Goal: Task Accomplishment & Management: Complete application form

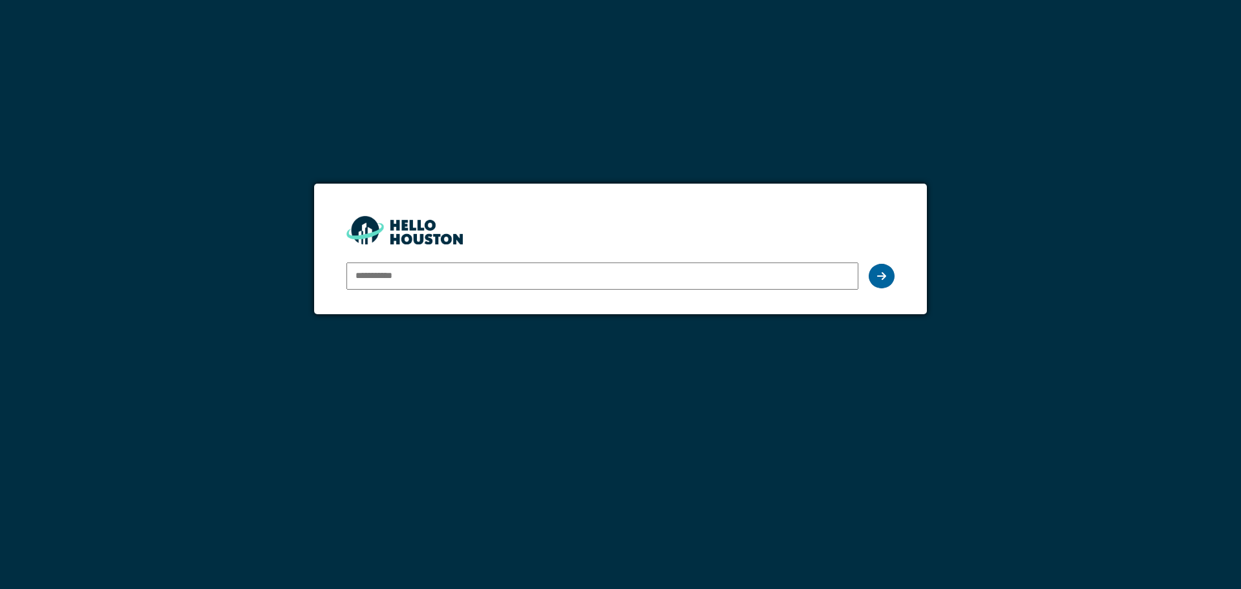
type input "**********"
click at [884, 275] on icon at bounding box center [881, 276] width 9 height 10
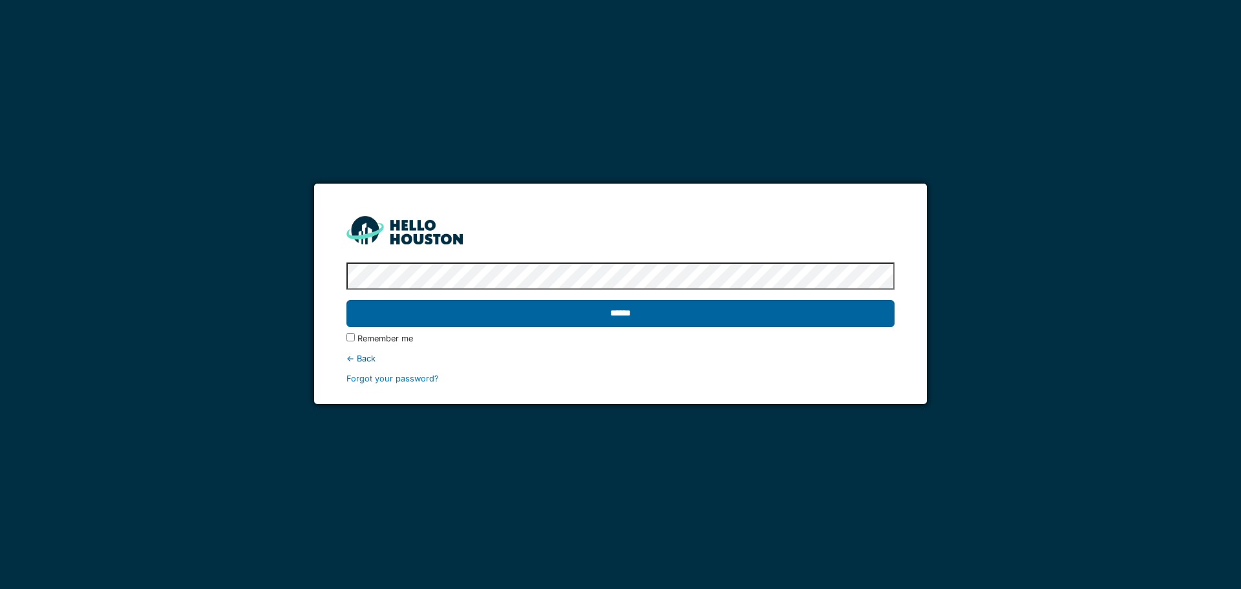
click at [798, 313] on input "******" at bounding box center [619, 313] width 547 height 27
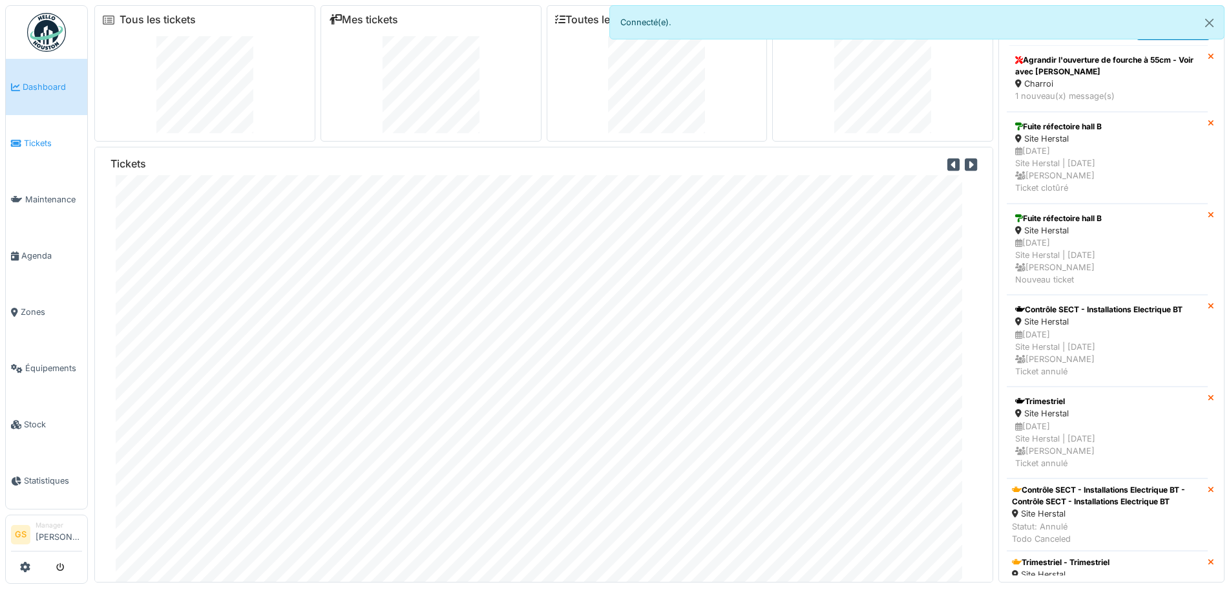
click at [26, 140] on span "Tickets" at bounding box center [53, 143] width 58 height 12
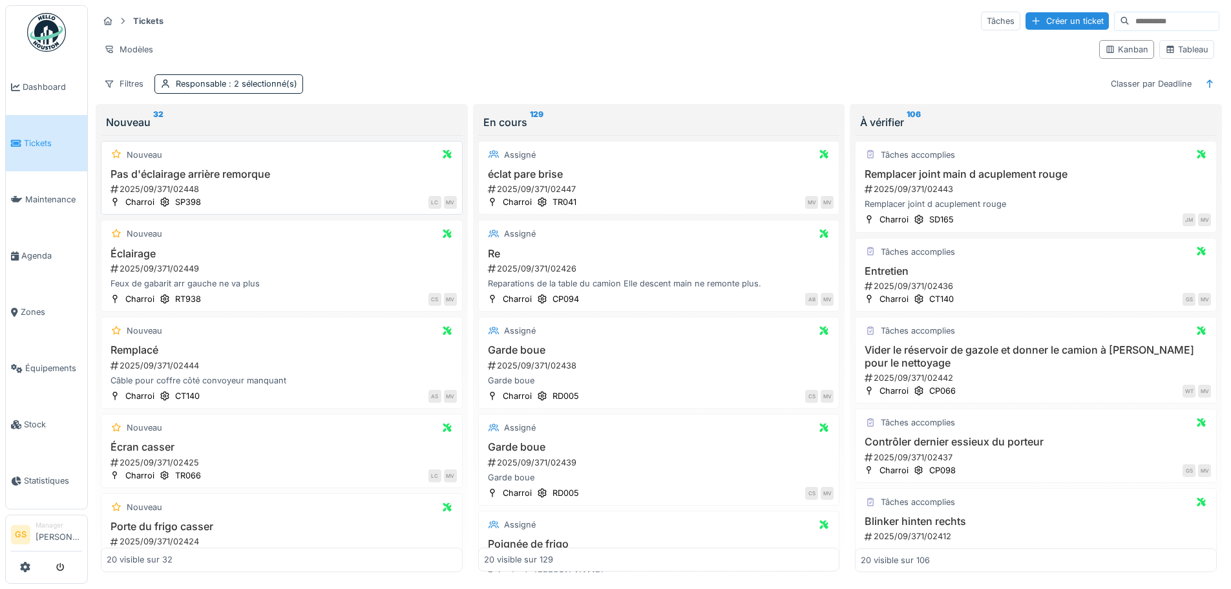
click at [151, 187] on div "2025/09/371/02448" at bounding box center [283, 189] width 348 height 12
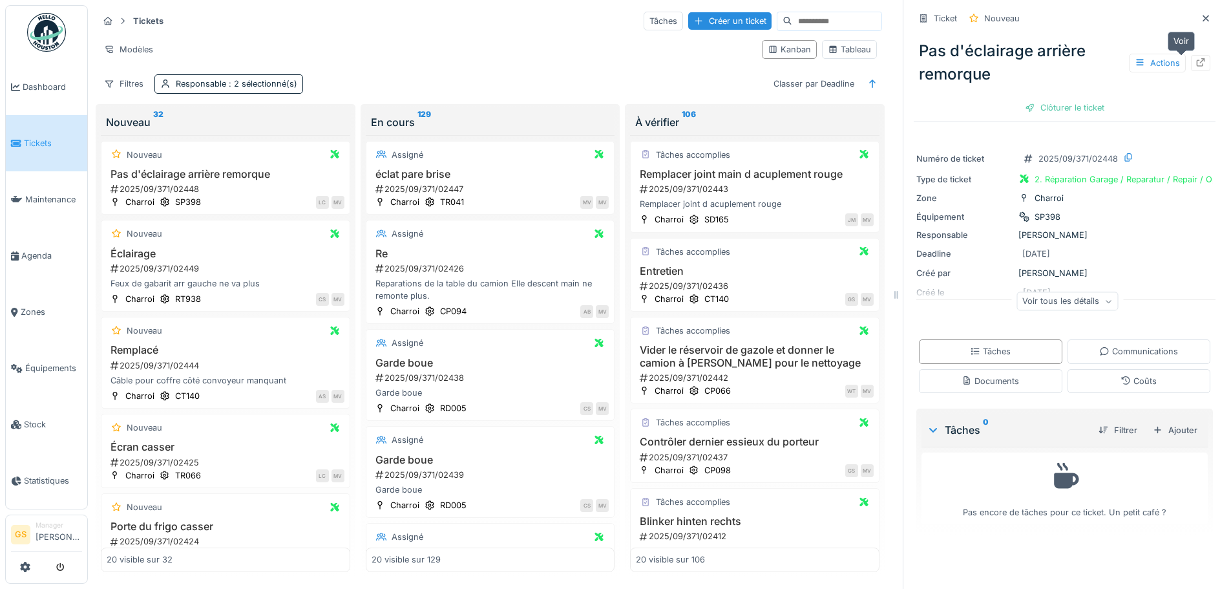
click at [1197, 62] on icon at bounding box center [1201, 62] width 8 height 8
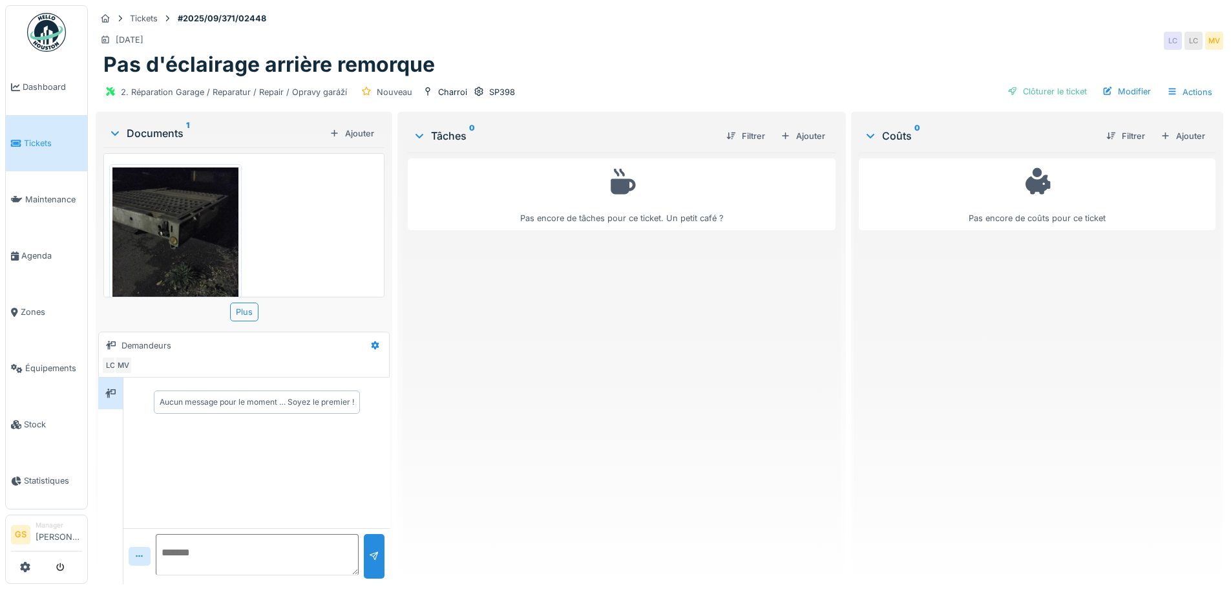
click at [193, 231] on img at bounding box center [175, 250] width 126 height 167
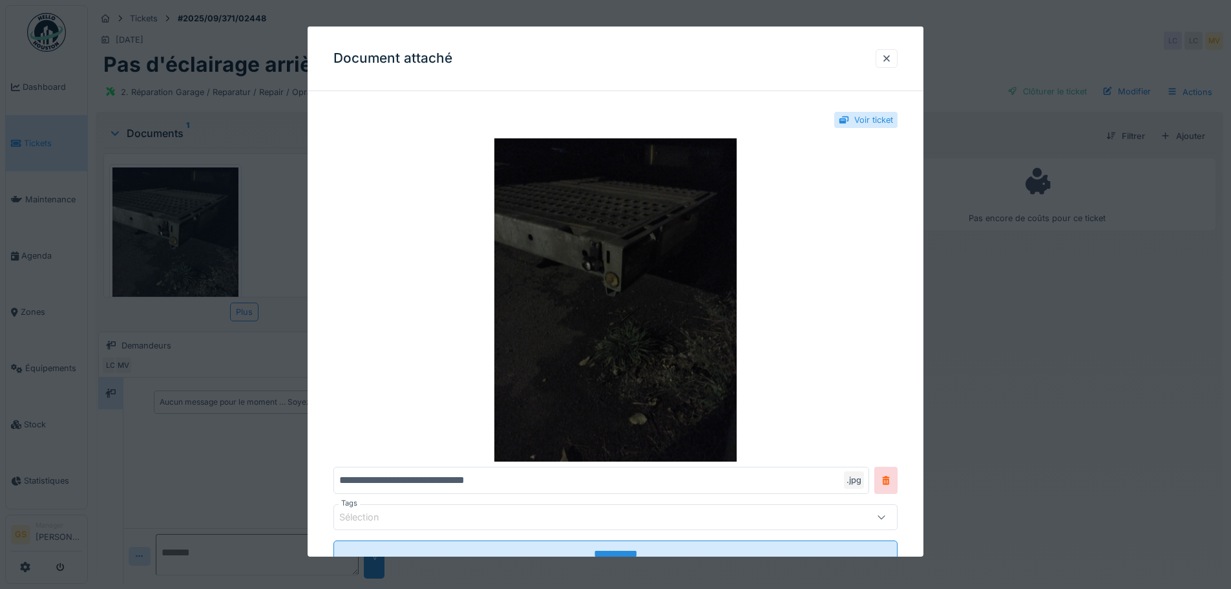
click at [633, 270] on img at bounding box center [615, 299] width 564 height 323
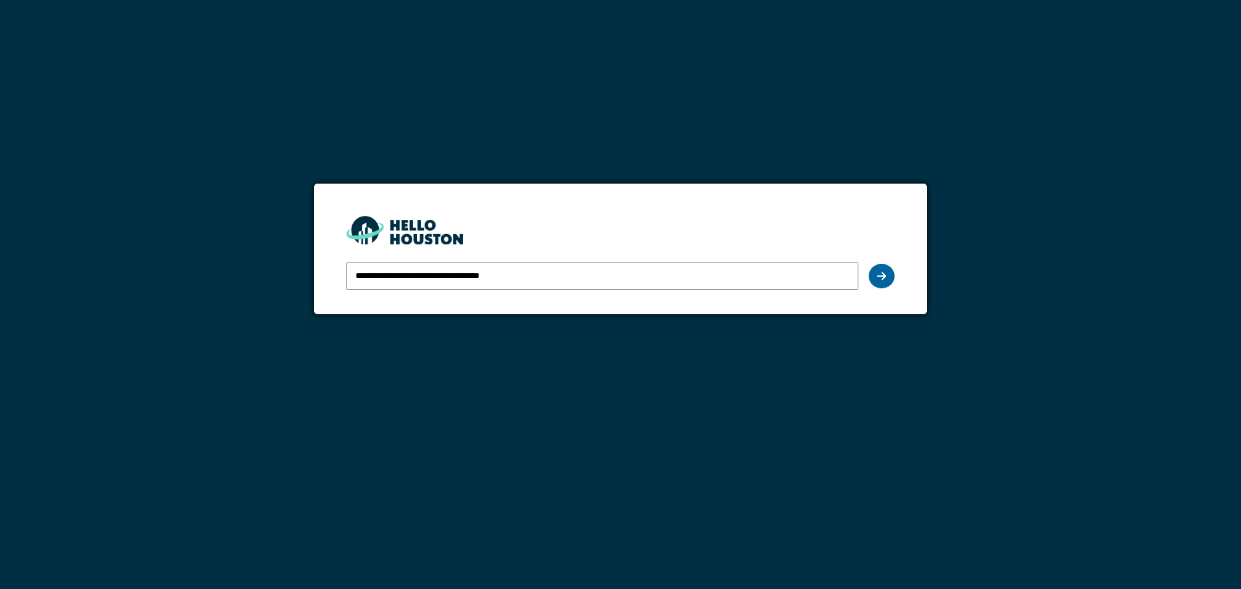
click at [885, 273] on icon at bounding box center [881, 276] width 9 height 10
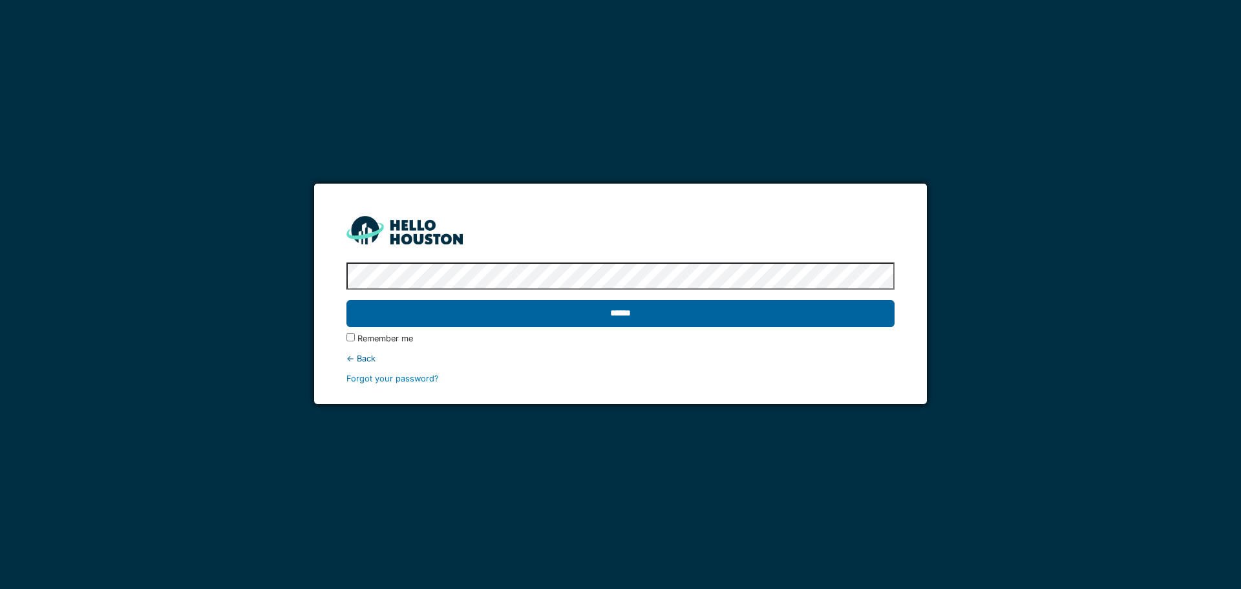
click at [803, 319] on input "******" at bounding box center [619, 313] width 547 height 27
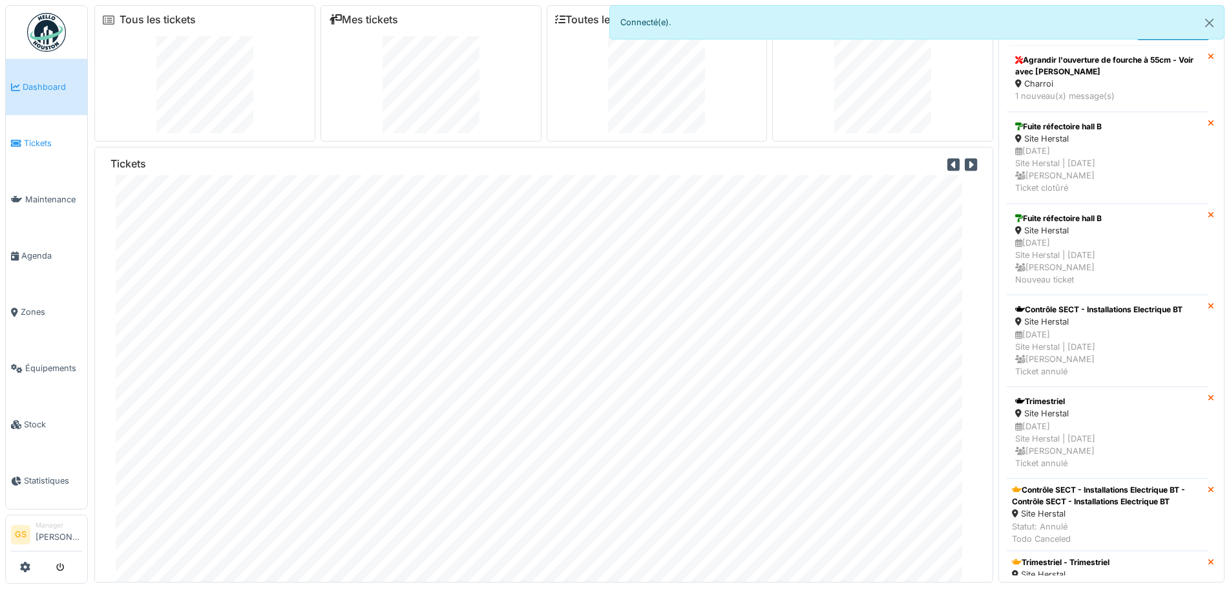
click at [17, 139] on icon at bounding box center [16, 143] width 10 height 9
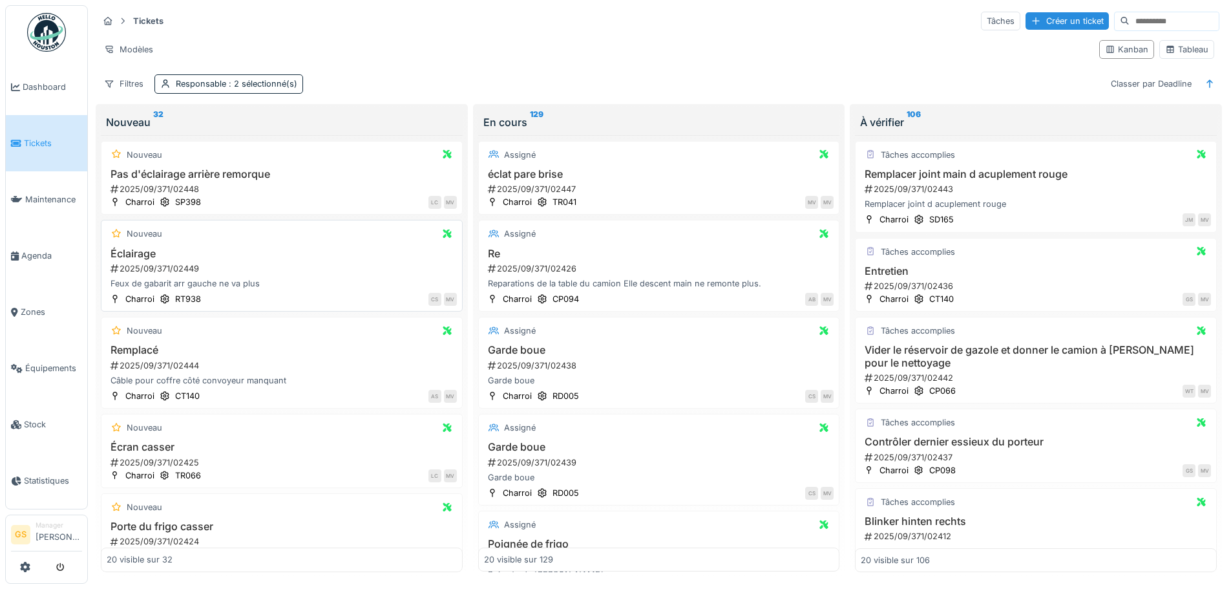
click at [159, 267] on div "2025/09/371/02449" at bounding box center [283, 268] width 348 height 12
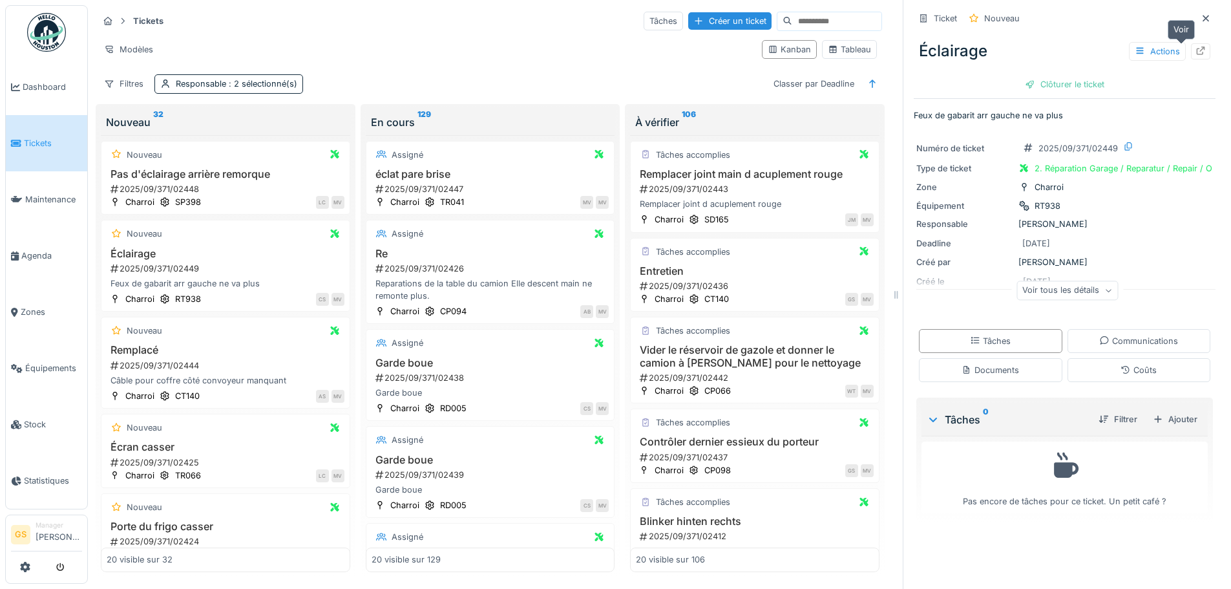
click at [1196, 52] on icon at bounding box center [1201, 51] width 10 height 8
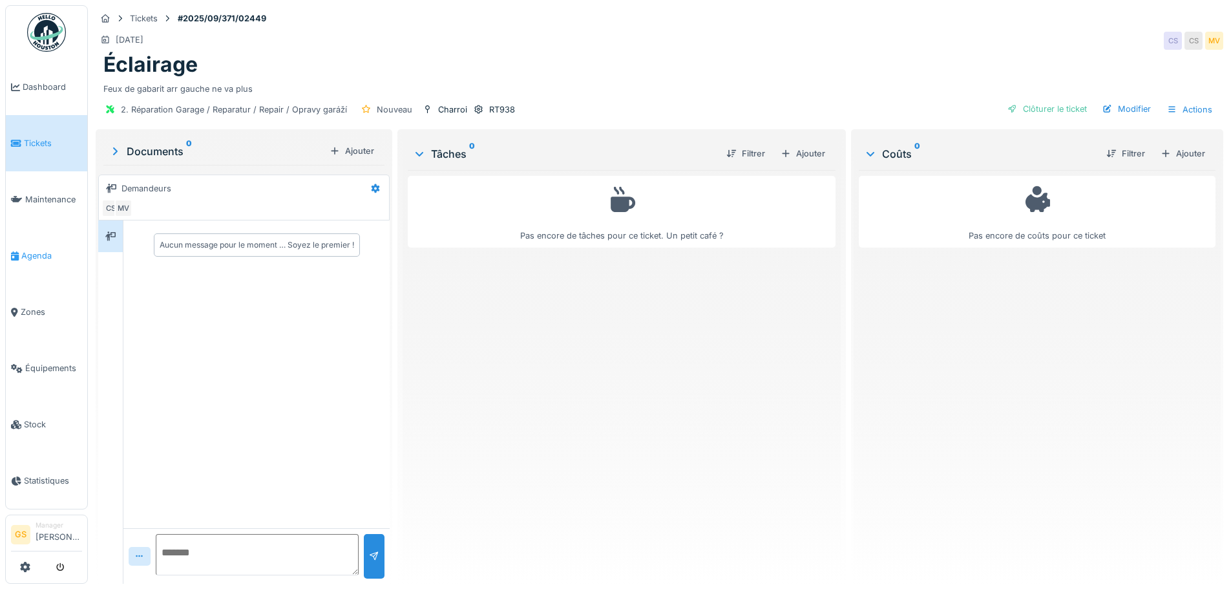
click at [33, 250] on span "Agenda" at bounding box center [51, 255] width 61 height 12
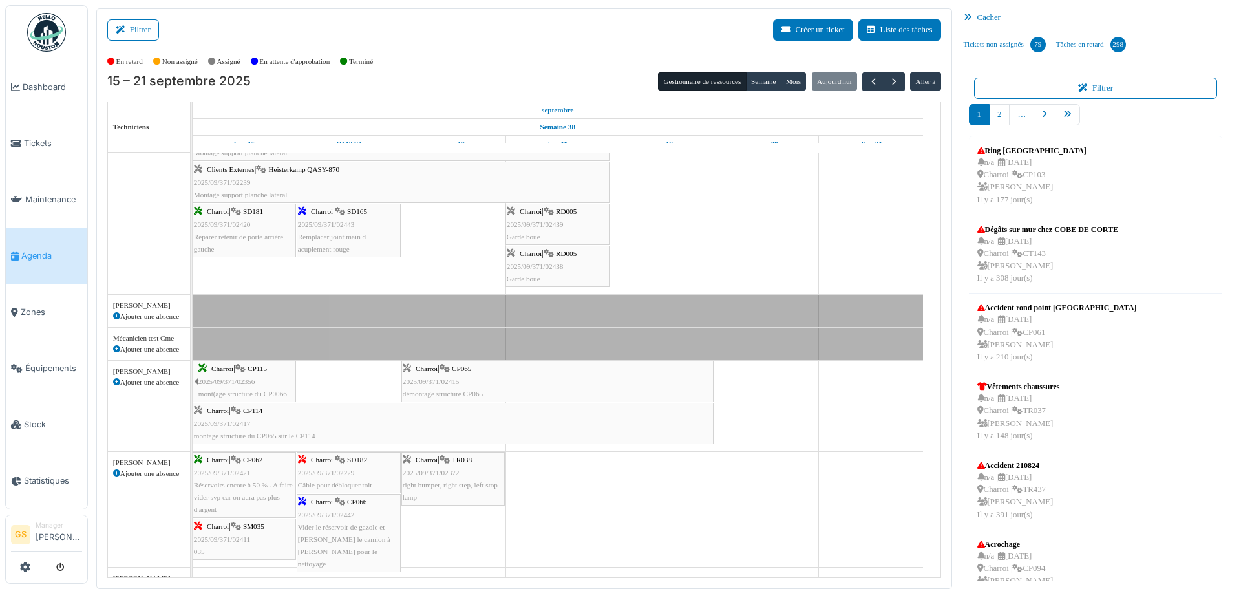
scroll to position [194, 0]
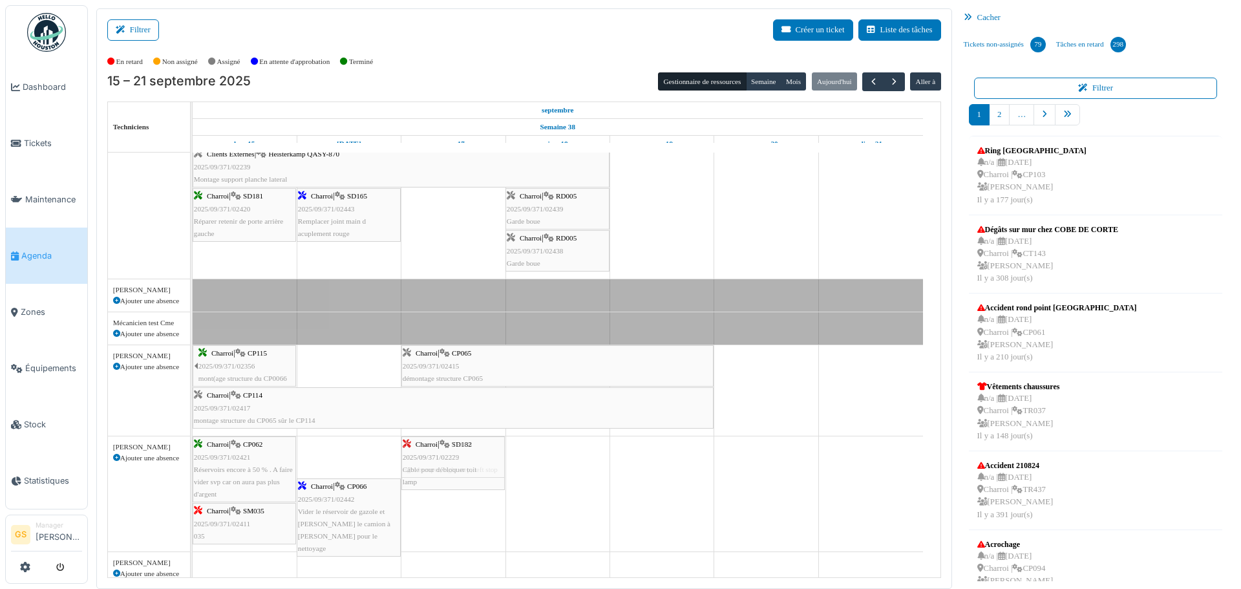
drag, startPoint x: 343, startPoint y: 457, endPoint x: 434, endPoint y: 454, distance: 91.8
click at [193, 454] on div "Charroi | CP062 2025/09/371/02421 Réservoirs encore à 50 % . A faire vider svp …" at bounding box center [193, 493] width 0 height 115
click at [226, 522] on span "2025/09/371/02411" at bounding box center [222, 524] width 56 height 8
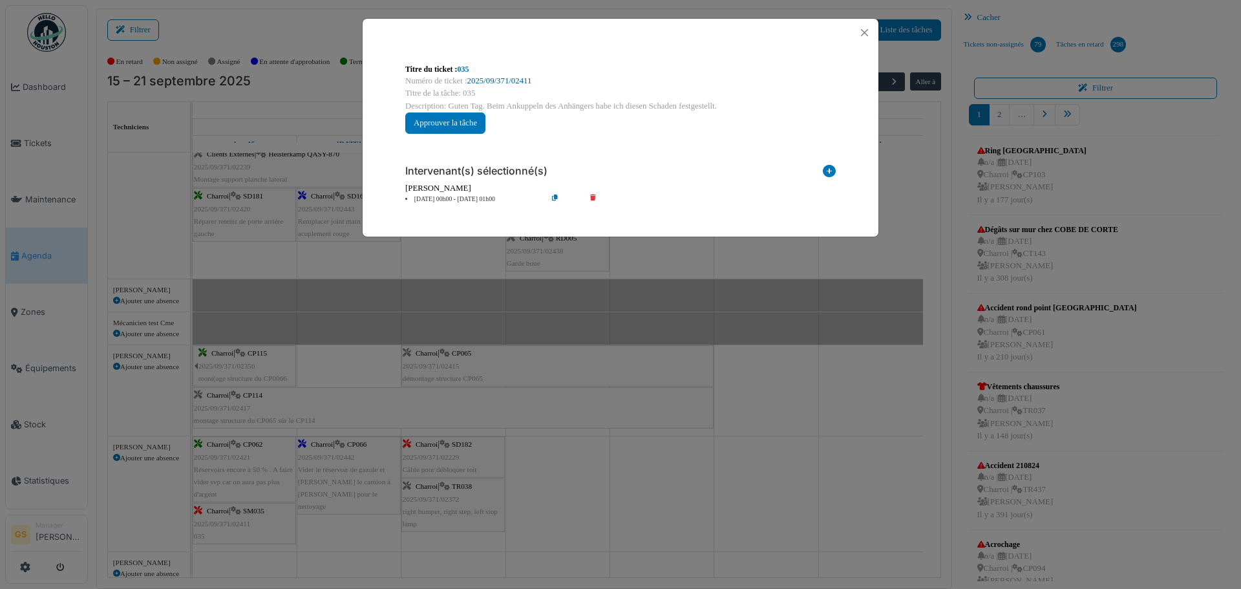
click at [491, 77] on link "2025/09/371/02411" at bounding box center [499, 80] width 65 height 9
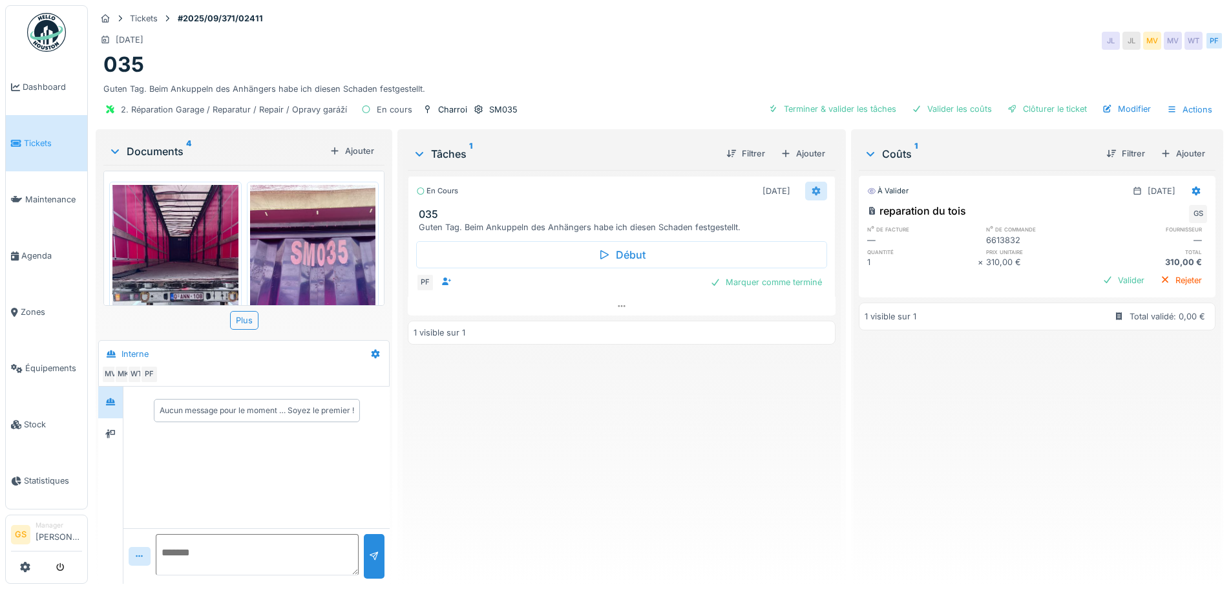
click at [811, 191] on icon at bounding box center [816, 191] width 10 height 8
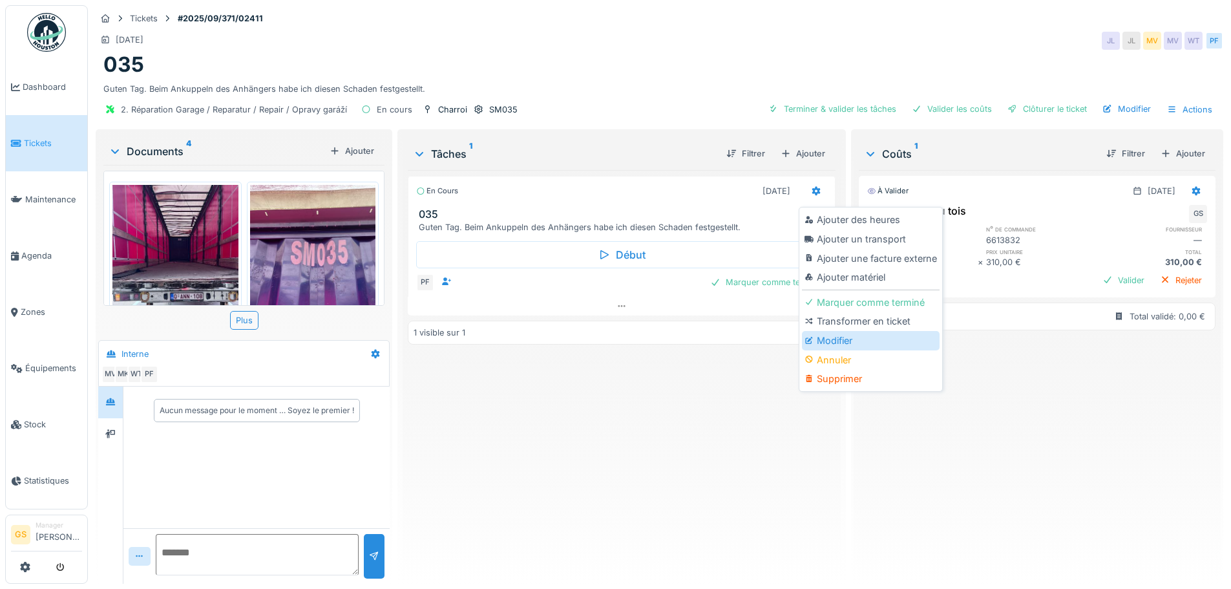
click at [815, 337] on div at bounding box center [811, 340] width 12 height 11
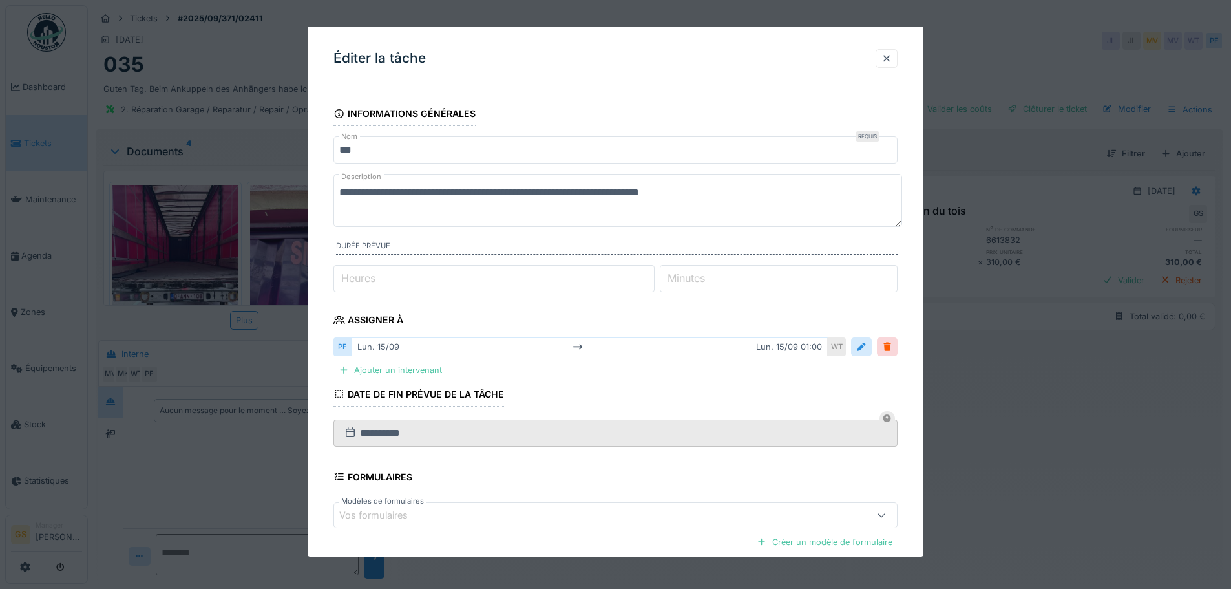
click at [354, 279] on label "Heures" at bounding box center [358, 278] width 39 height 16
click at [354, 279] on input "*" at bounding box center [493, 278] width 321 height 27
type input "*"
click at [689, 279] on label "Minutes" at bounding box center [686, 278] width 43 height 16
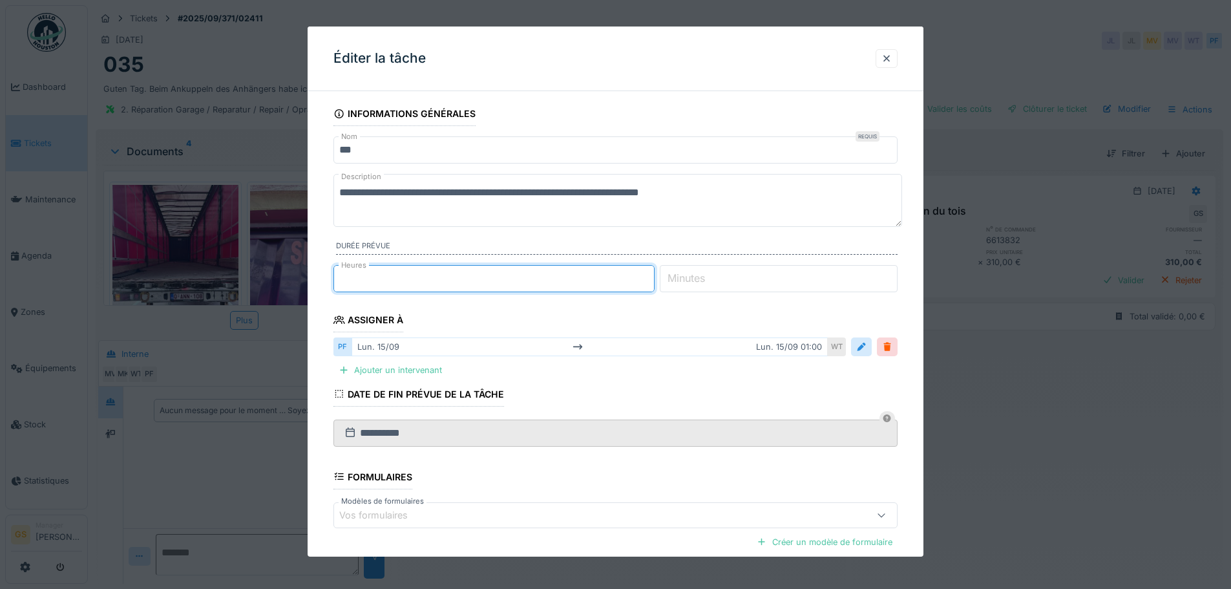
click at [689, 279] on input "*" at bounding box center [779, 278] width 238 height 27
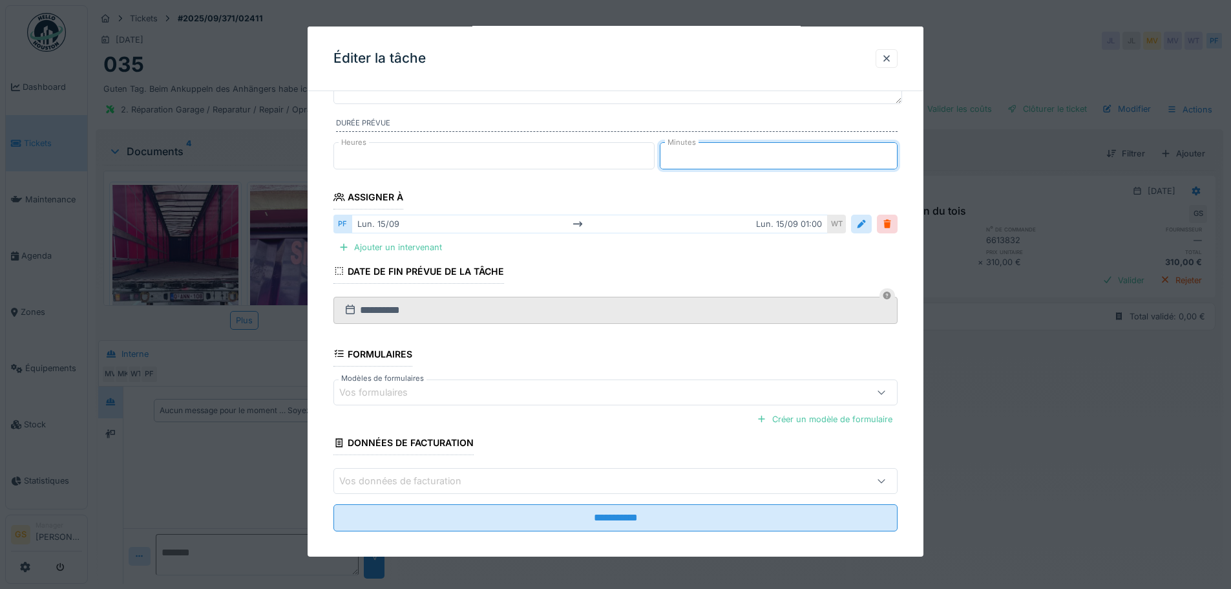
scroll to position [134, 0]
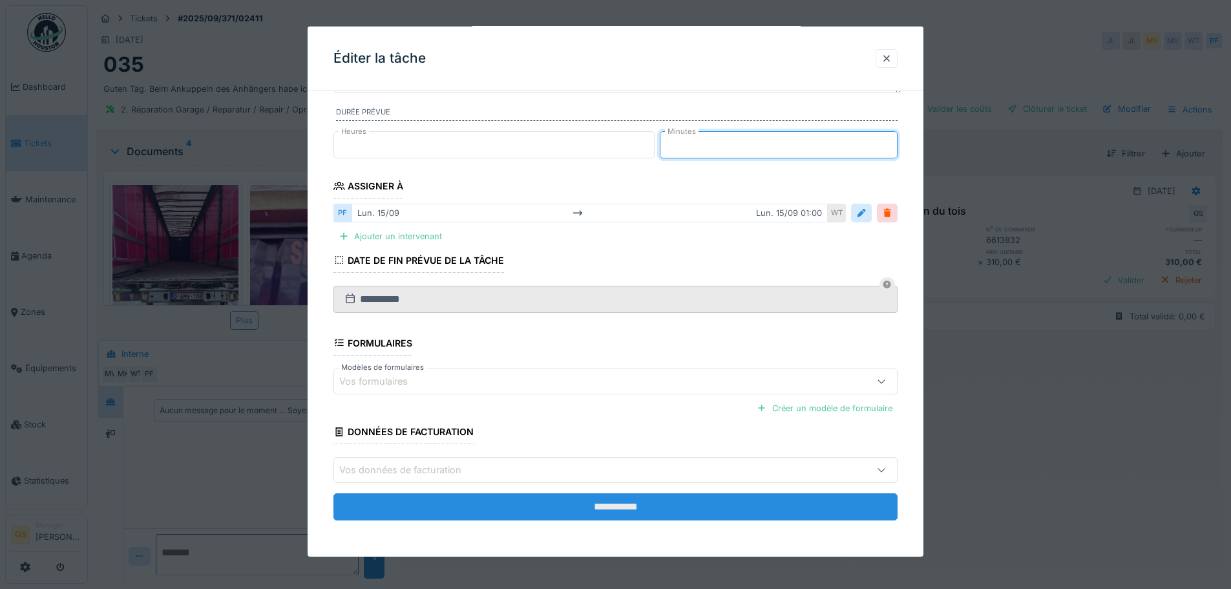
type input "**"
click at [546, 503] on input "**********" at bounding box center [615, 506] width 564 height 27
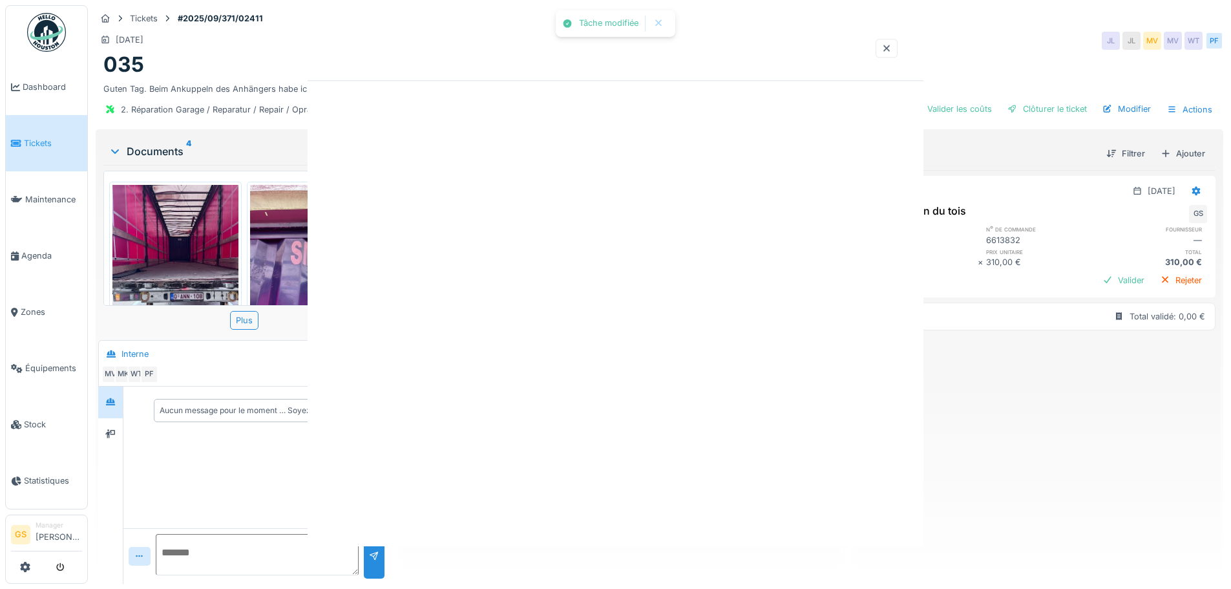
scroll to position [0, 0]
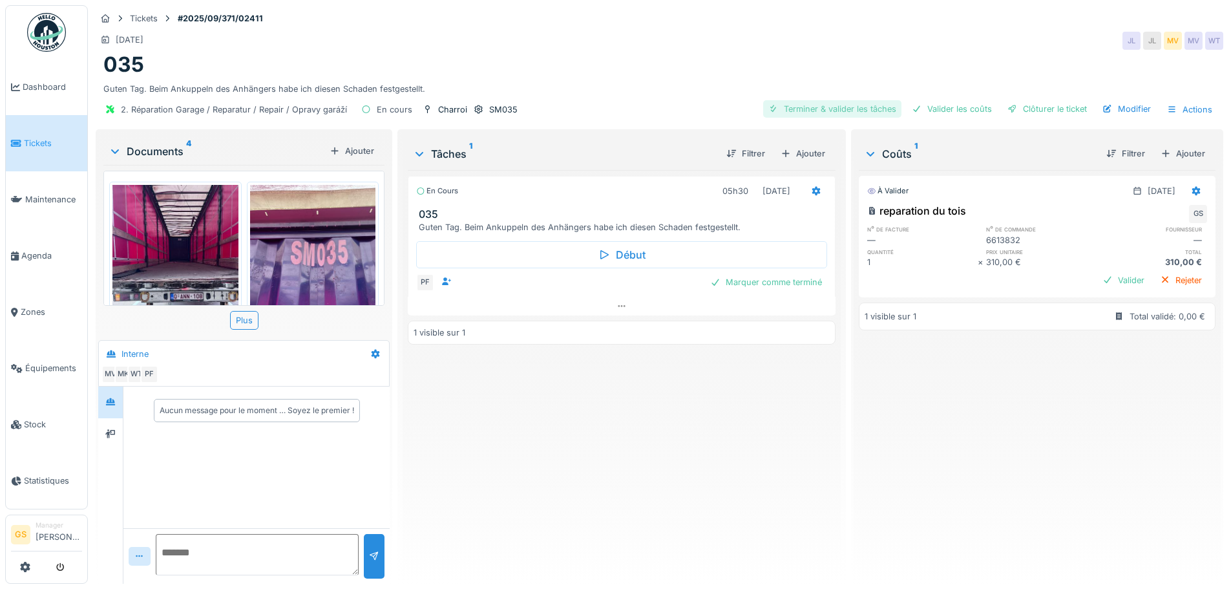
click at [827, 109] on div "Terminer & valider les tâches" at bounding box center [832, 108] width 138 height 17
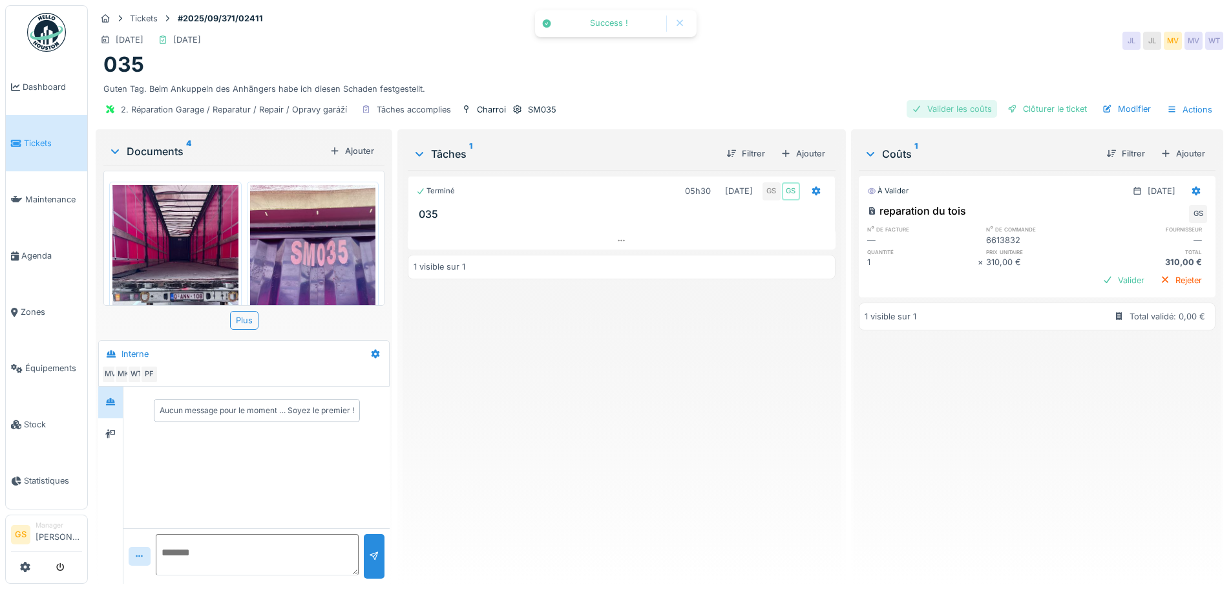
click at [933, 103] on div "Valider les coûts" at bounding box center [952, 108] width 90 height 17
click at [1022, 105] on div "Clôturer le ticket" at bounding box center [1047, 108] width 90 height 17
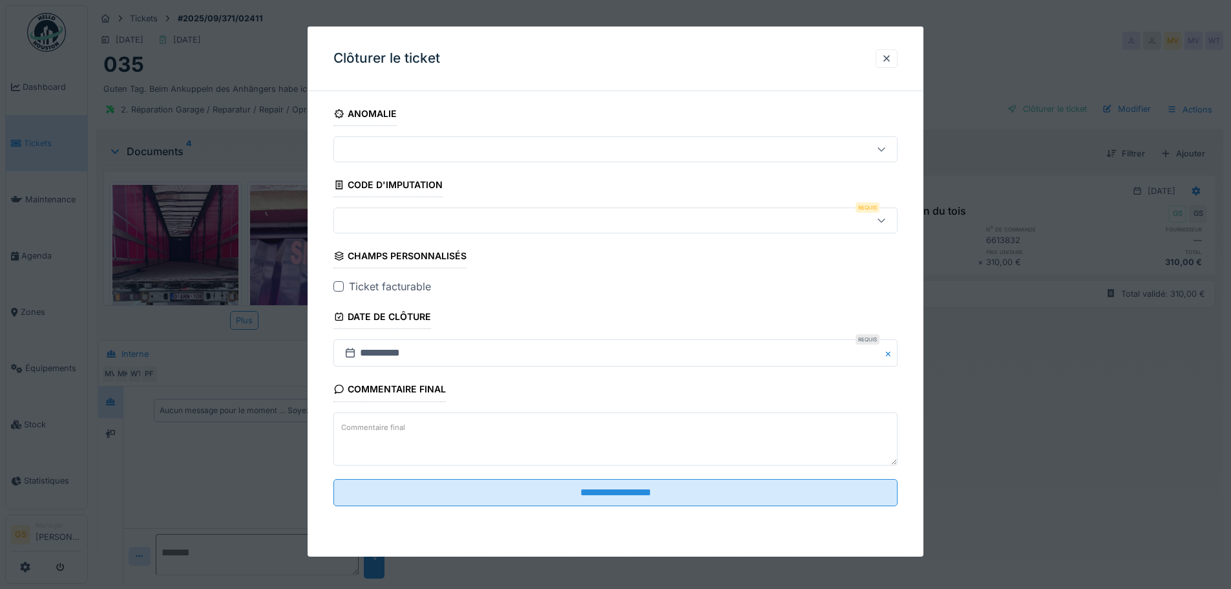
click at [339, 285] on div at bounding box center [338, 286] width 10 height 10
click at [352, 226] on div at bounding box center [582, 220] width 487 height 14
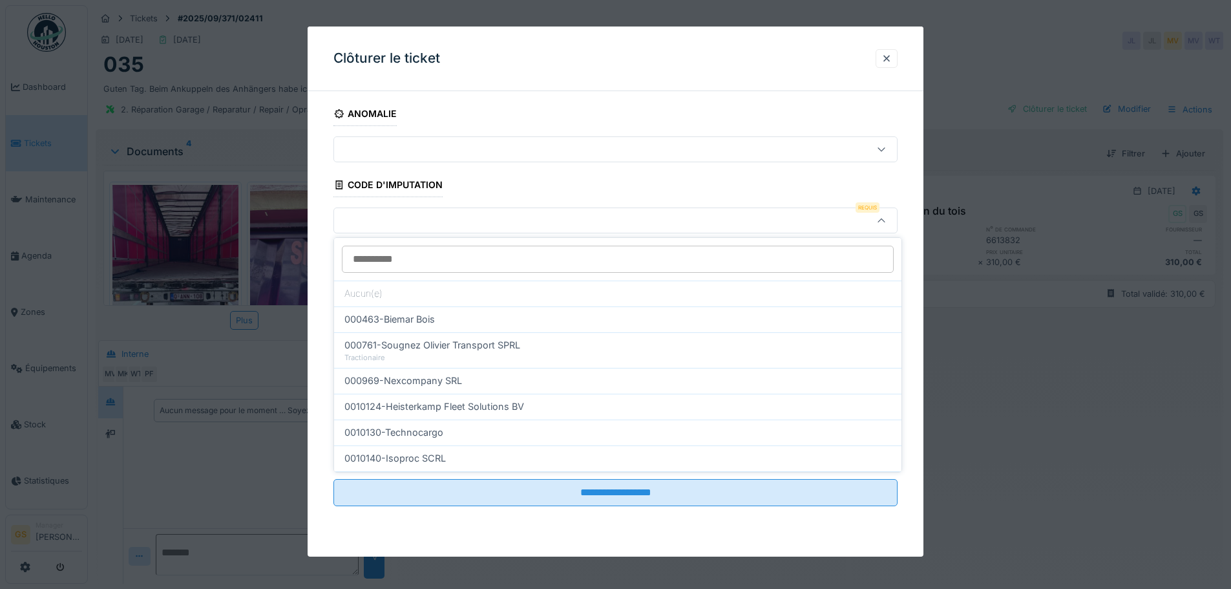
click at [374, 260] on input at bounding box center [618, 259] width 552 height 27
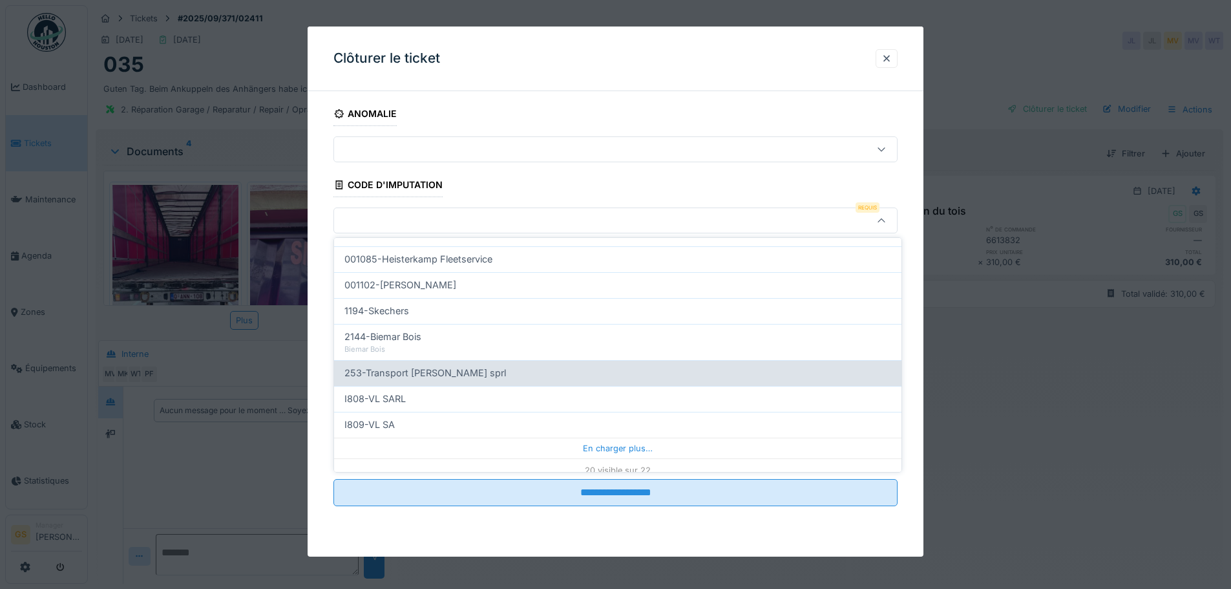
scroll to position [416, 0]
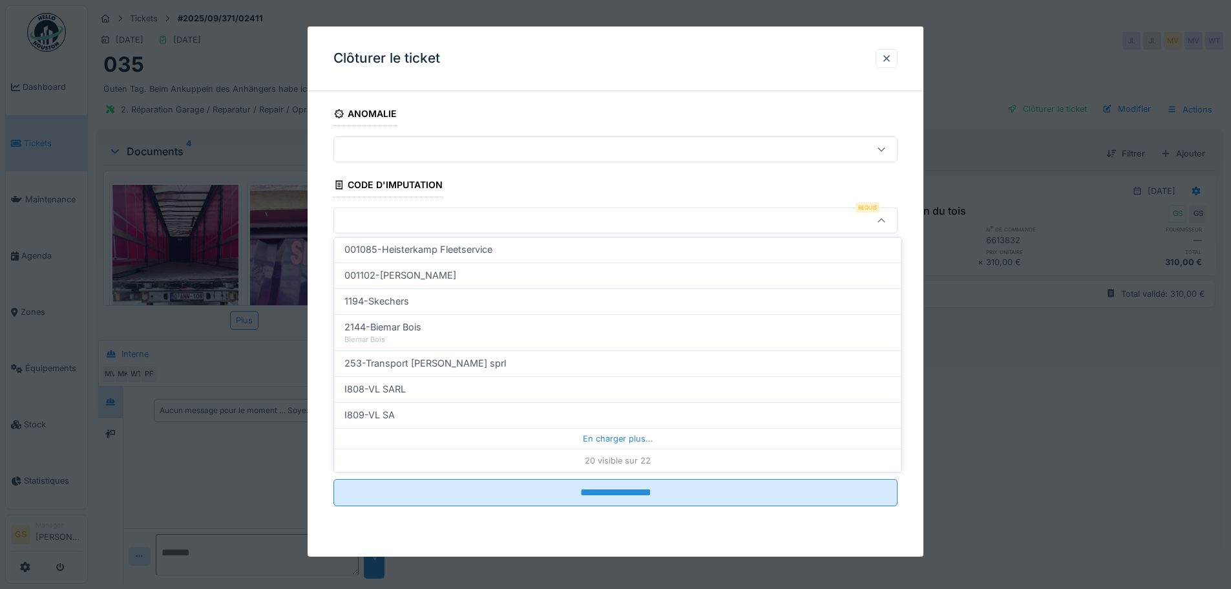
click at [364, 418] on span "I809-VL SA" at bounding box center [369, 415] width 50 height 14
type input "***"
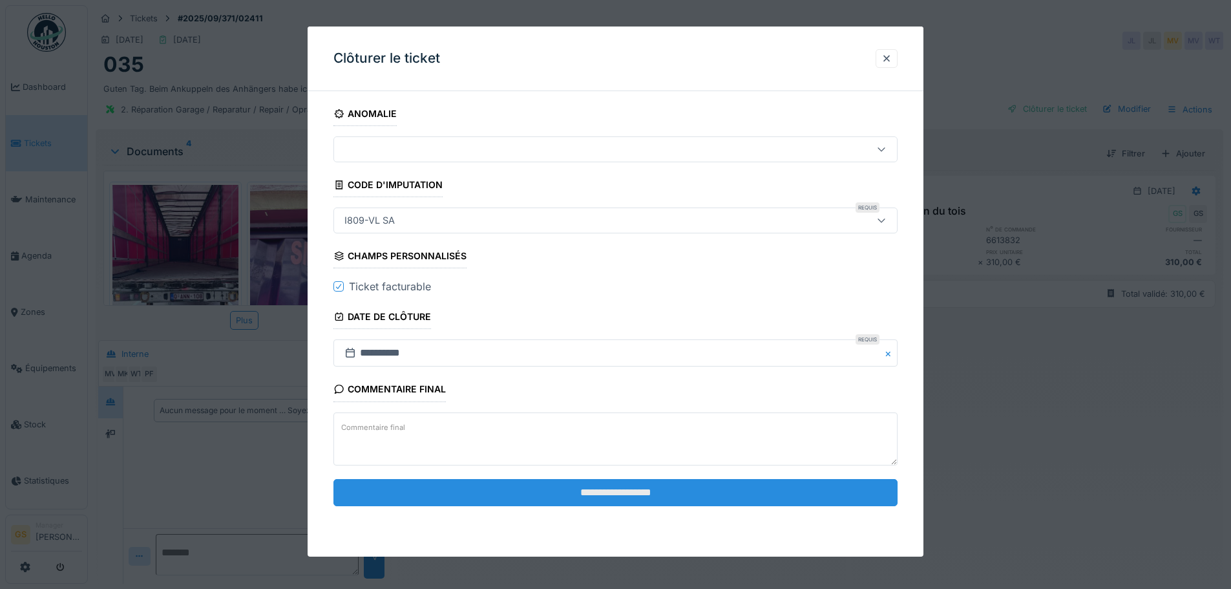
scroll to position [10, 0]
click at [595, 491] on input "**********" at bounding box center [615, 492] width 564 height 27
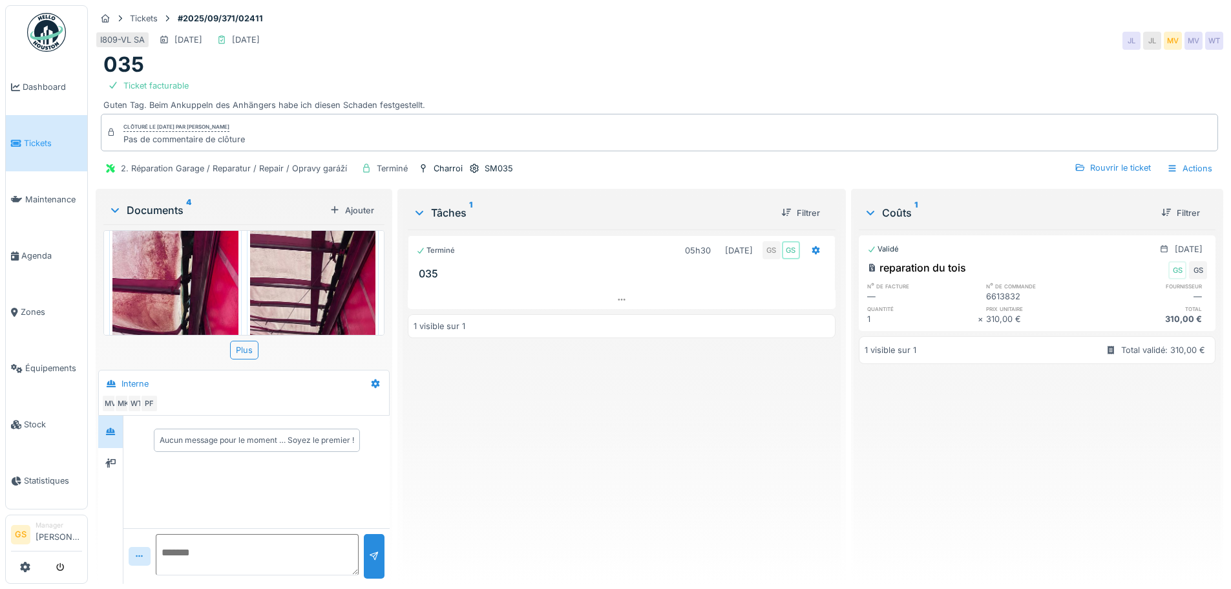
scroll to position [289, 0]
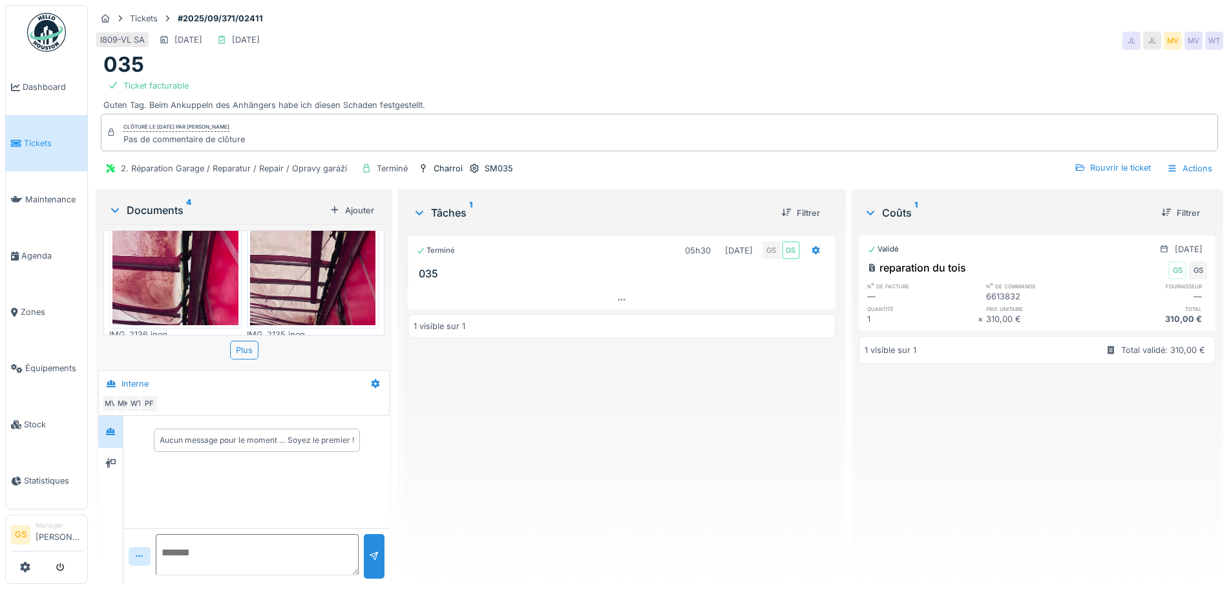
click at [41, 154] on link "Tickets" at bounding box center [46, 143] width 81 height 56
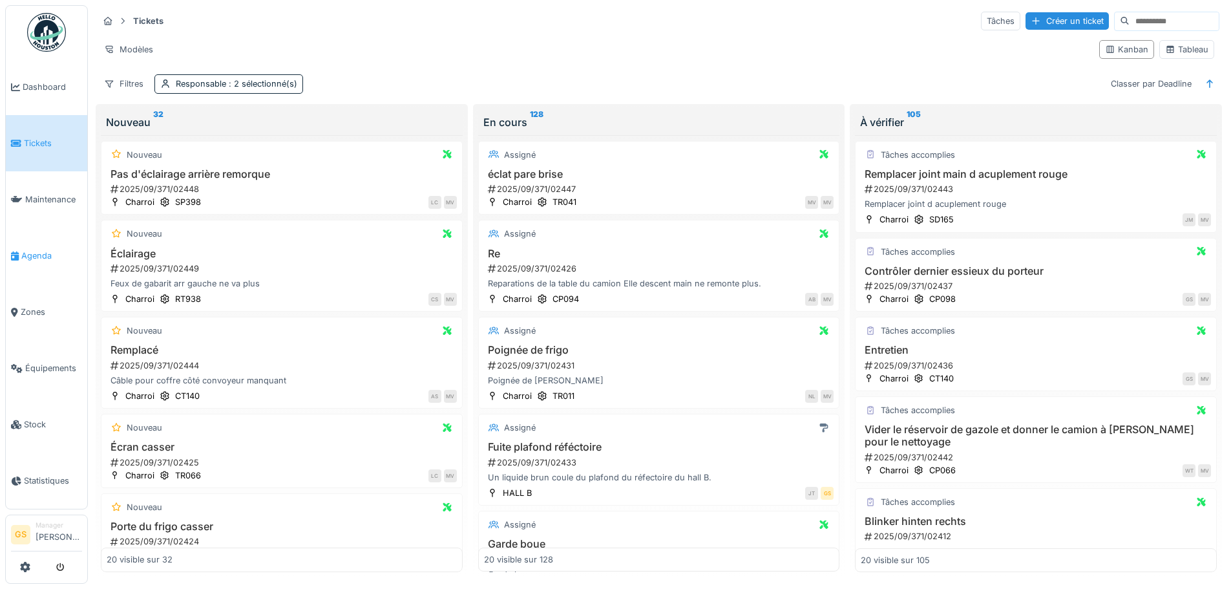
click at [28, 251] on span "Agenda" at bounding box center [51, 255] width 61 height 12
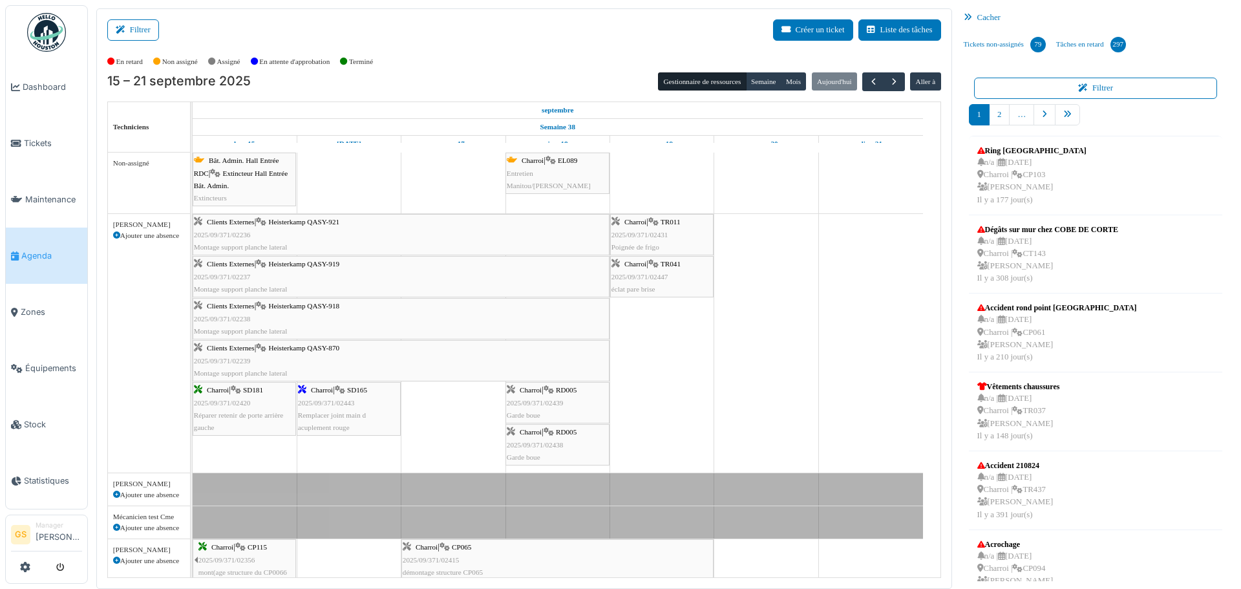
click at [322, 404] on span "2025/09/371/02443" at bounding box center [326, 403] width 57 height 8
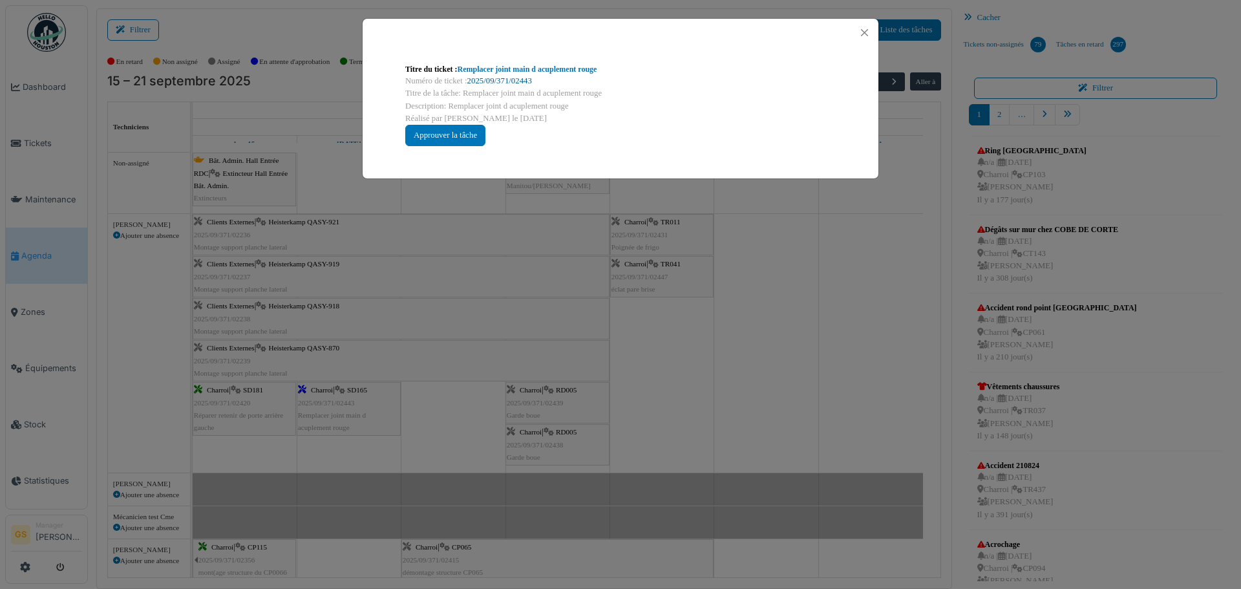
click at [492, 79] on link "2025/09/371/02443" at bounding box center [499, 80] width 65 height 9
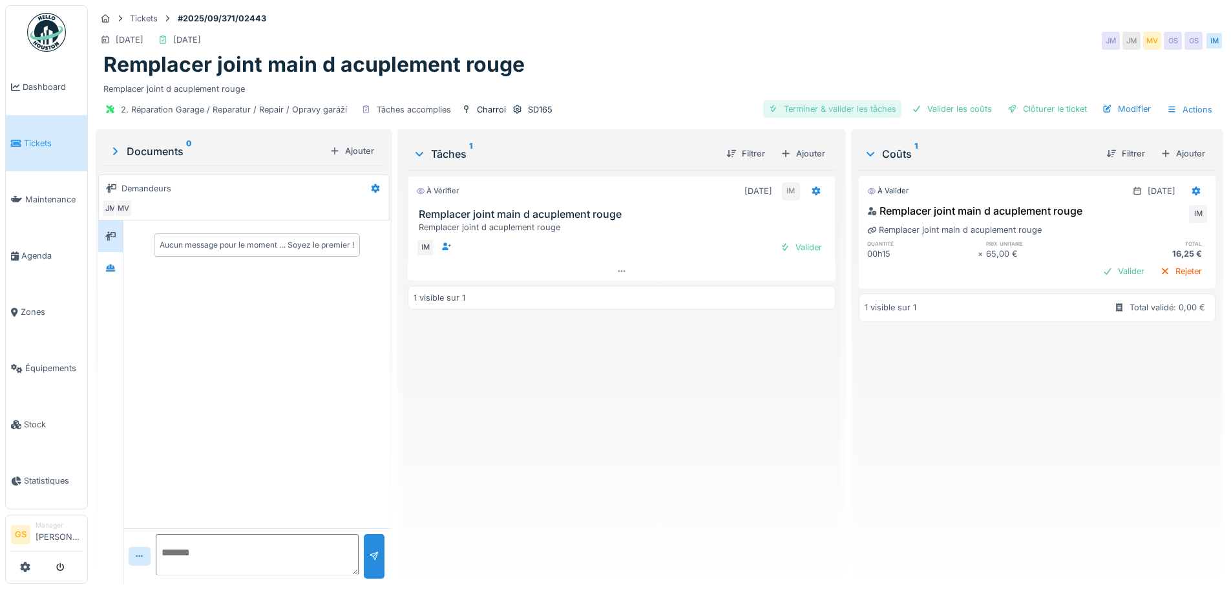
click at [852, 105] on div "Terminer & valider les tâches" at bounding box center [832, 108] width 138 height 17
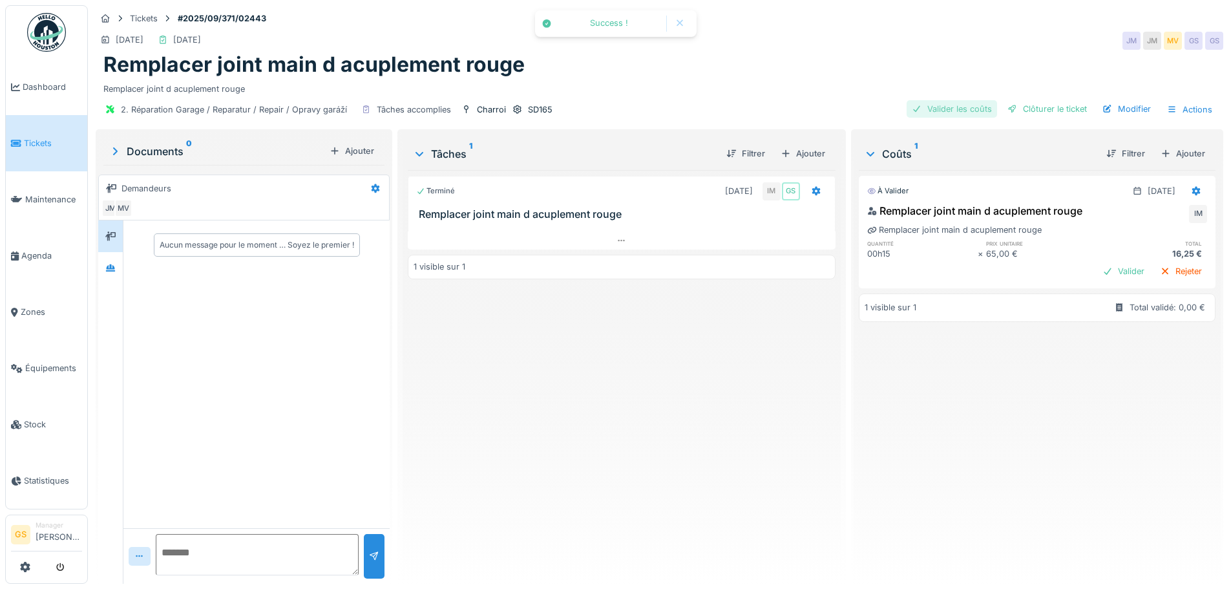
click at [914, 107] on div "Valider les coûts" at bounding box center [952, 108] width 90 height 17
click at [1014, 110] on div "Clôturer le ticket" at bounding box center [1047, 108] width 90 height 17
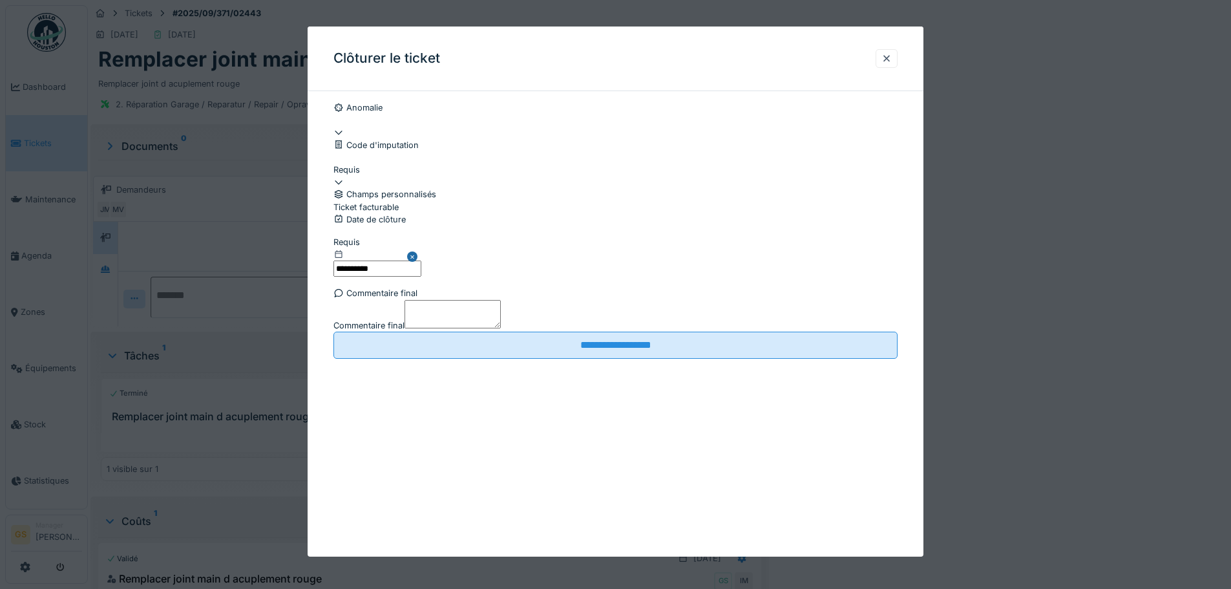
click at [374, 176] on div at bounding box center [615, 176] width 564 height 0
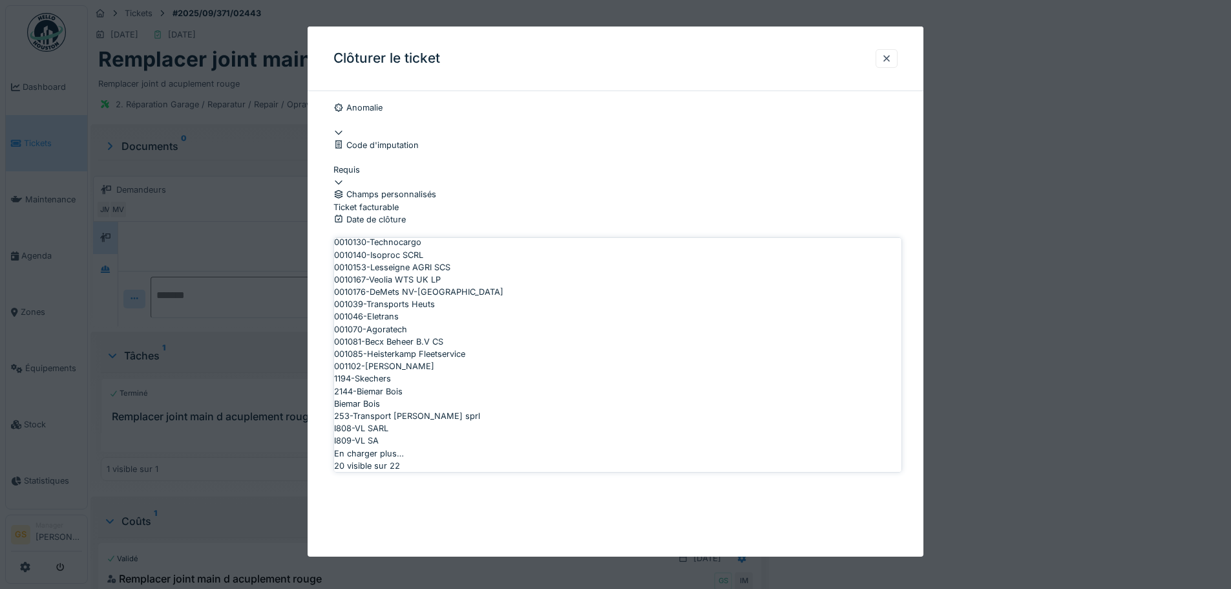
scroll to position [388, 0]
click at [587, 459] on div "En charger plus…" at bounding box center [617, 453] width 567 height 12
click at [403, 447] on span "I811-VL Nederland BV" at bounding box center [376, 453] width 84 height 12
type input "***"
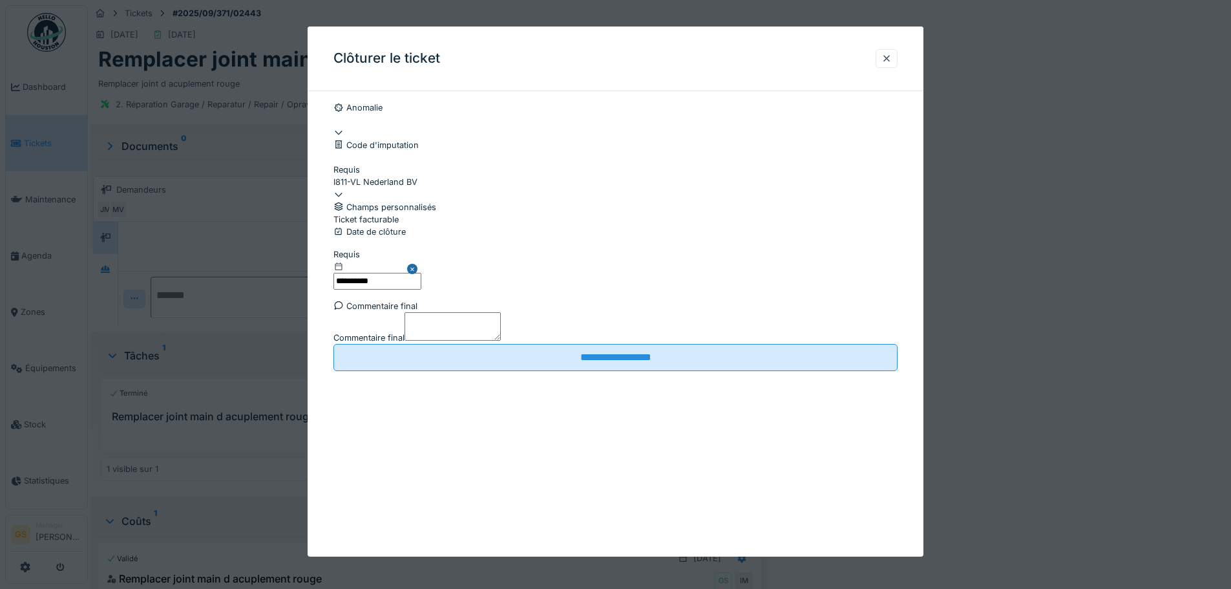
click at [340, 213] on div at bounding box center [615, 213] width 564 height 0
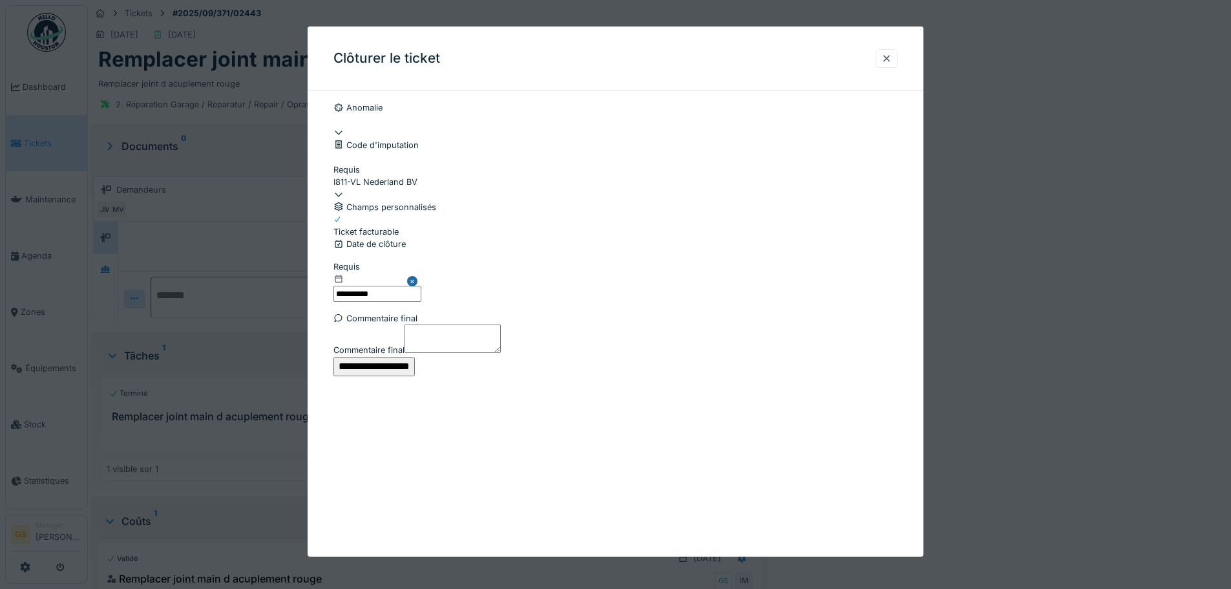
click at [415, 376] on input "**********" at bounding box center [373, 366] width 81 height 19
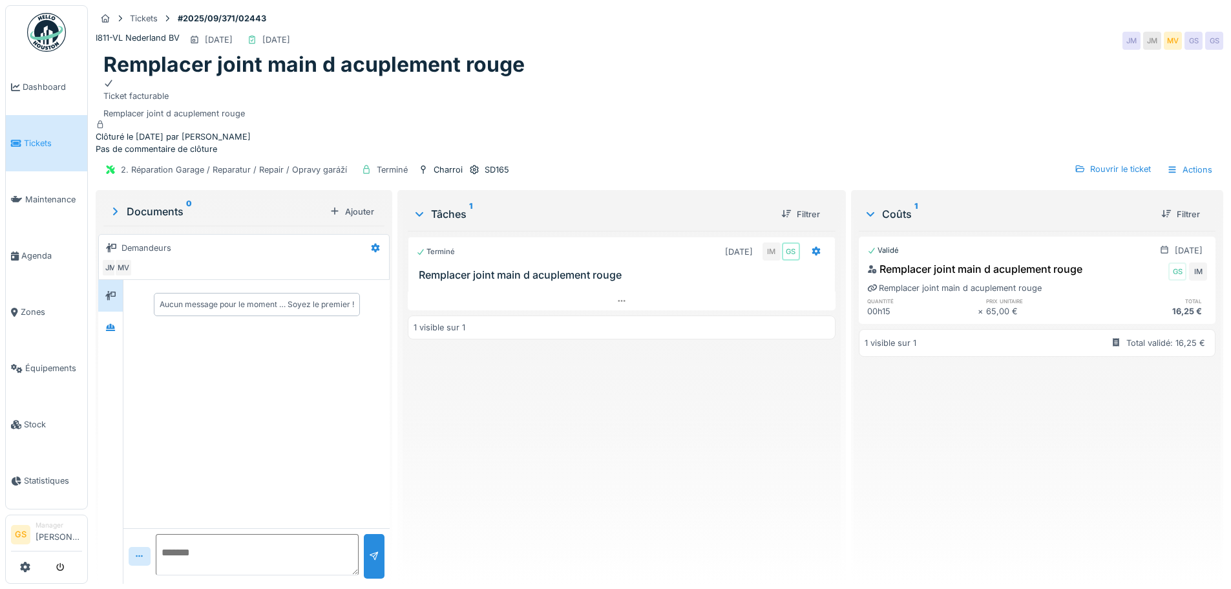
click at [43, 132] on link "Tickets" at bounding box center [46, 143] width 81 height 56
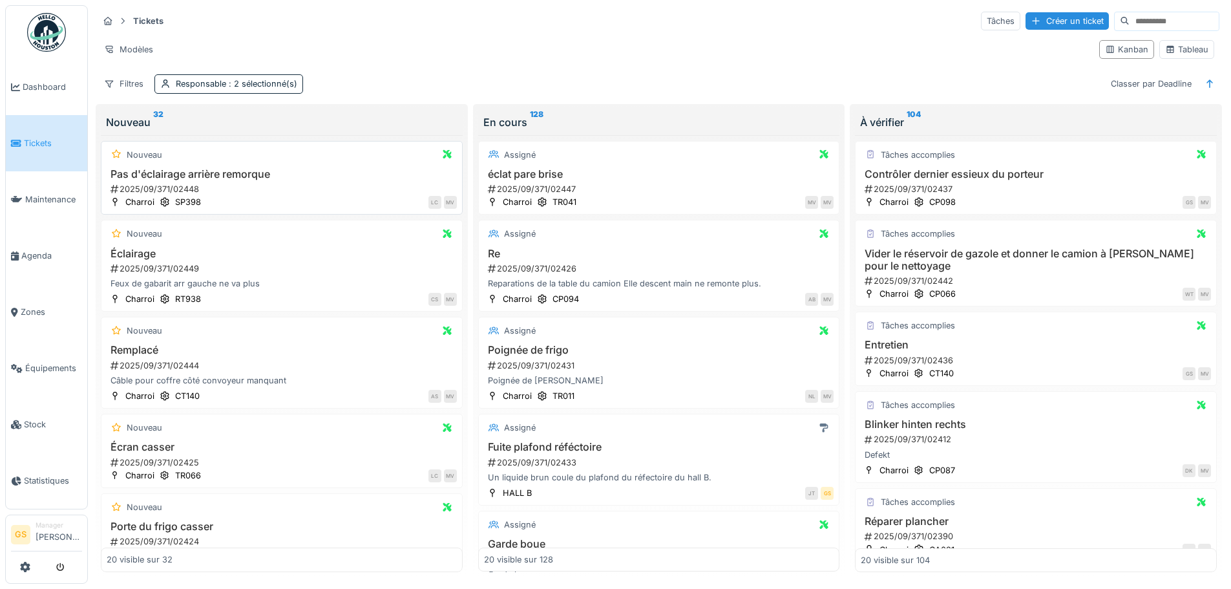
click at [171, 187] on div "2025/09/371/02448" at bounding box center [283, 189] width 348 height 12
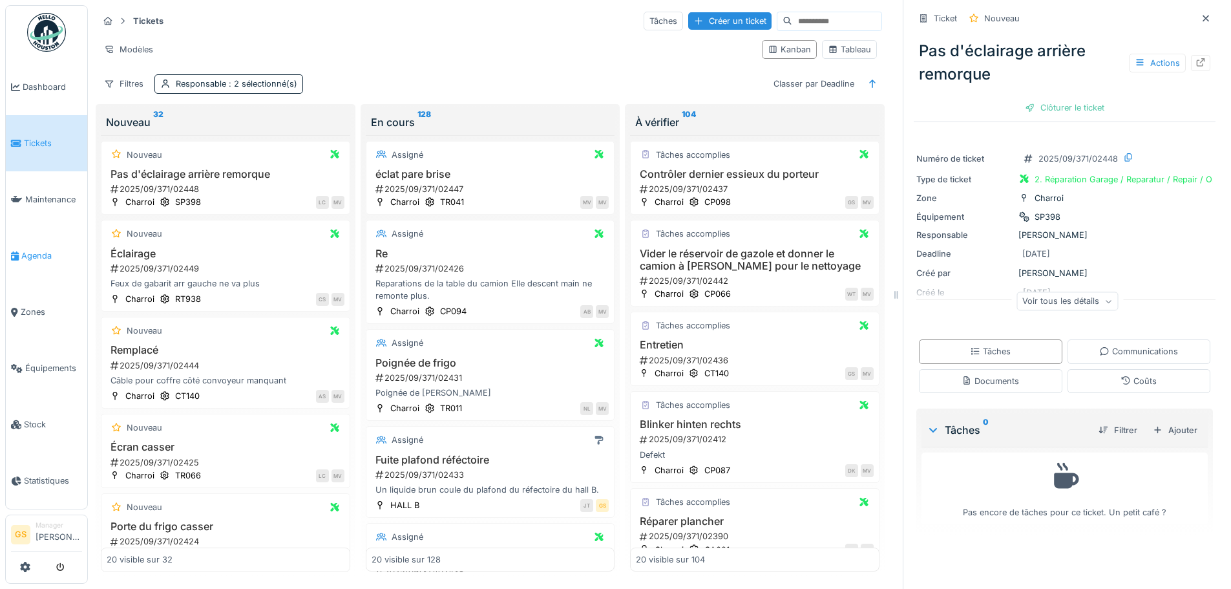
click at [27, 250] on span "Agenda" at bounding box center [51, 255] width 61 height 12
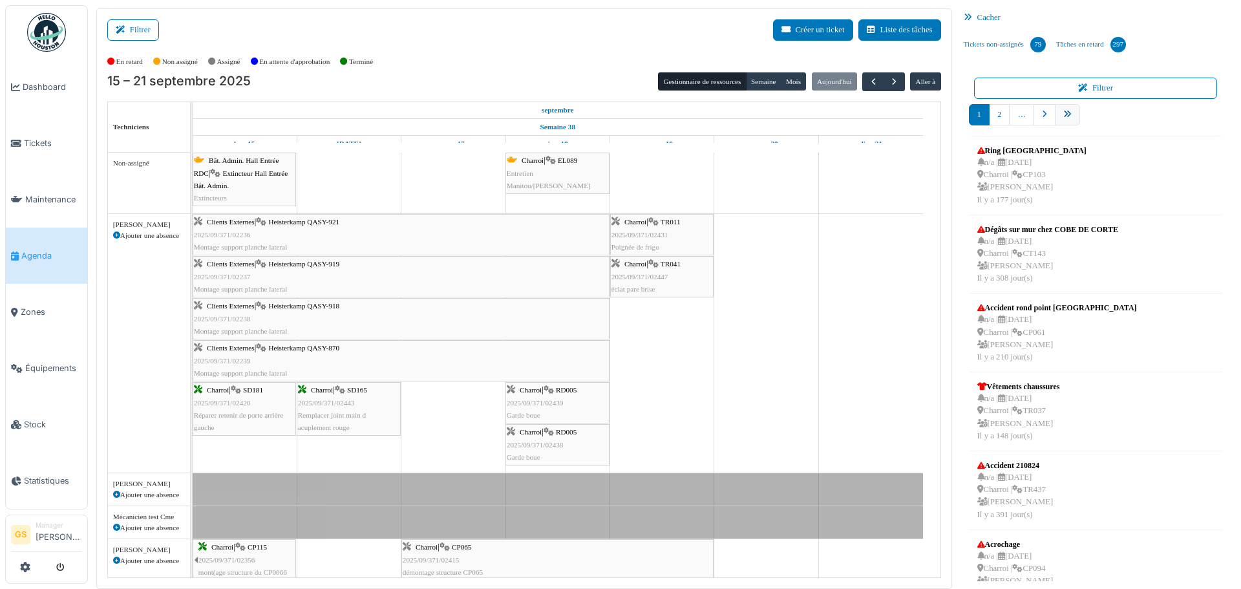
click at [1063, 114] on icon "pager" at bounding box center [1067, 115] width 8 height 8
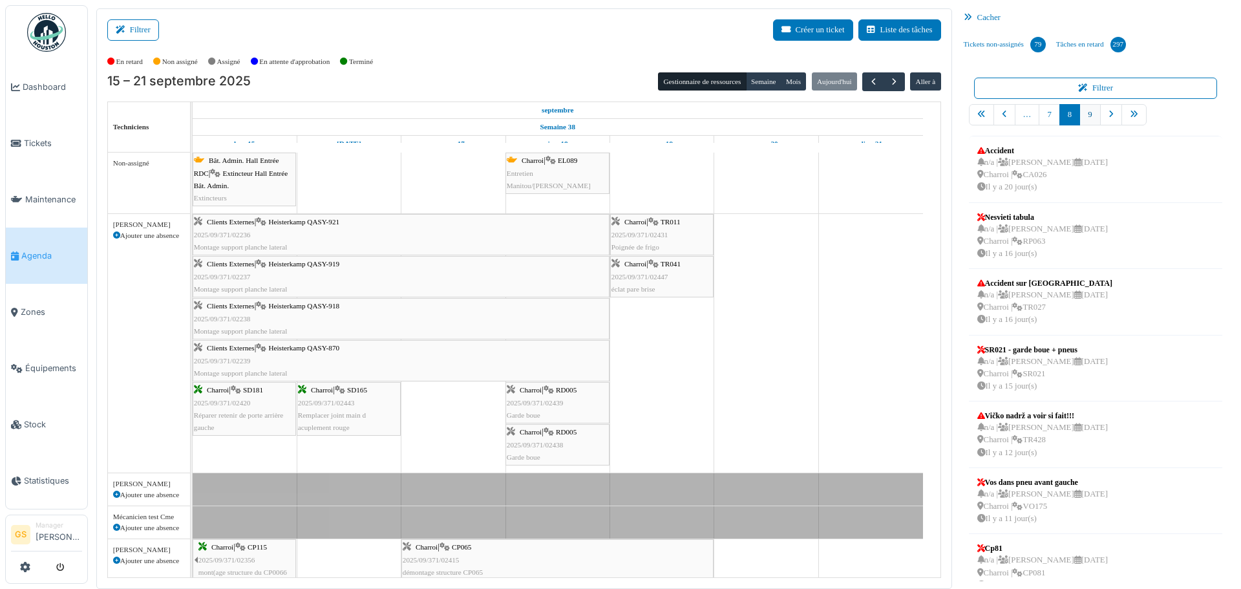
click at [1082, 112] on link "9" at bounding box center [1089, 114] width 21 height 21
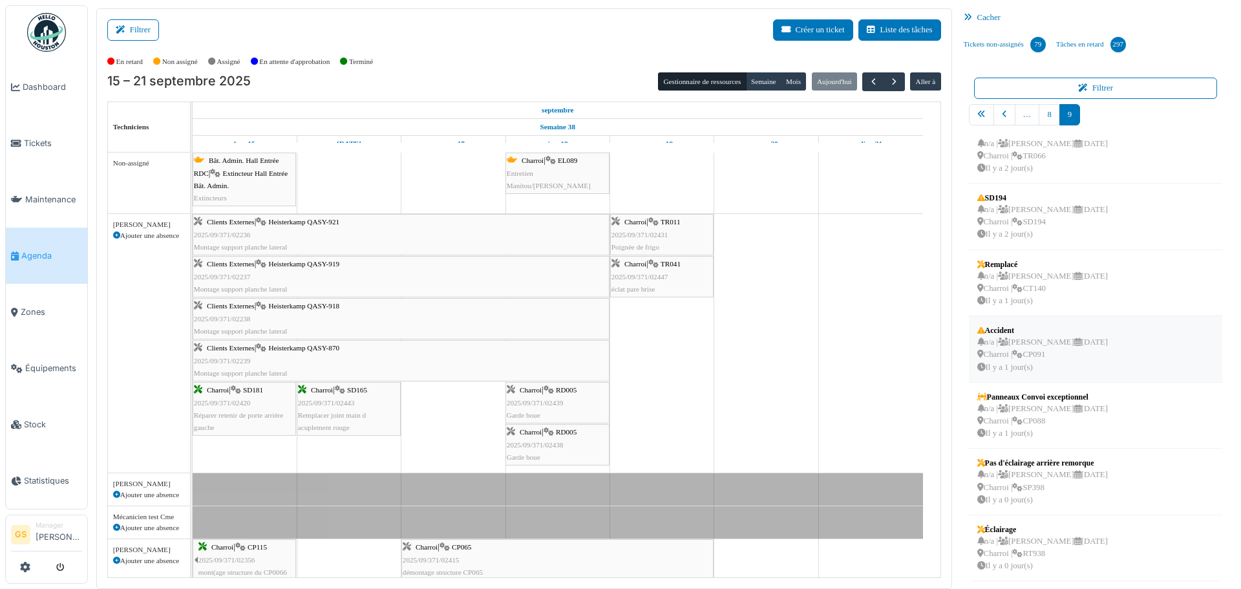
scroll to position [3, 0]
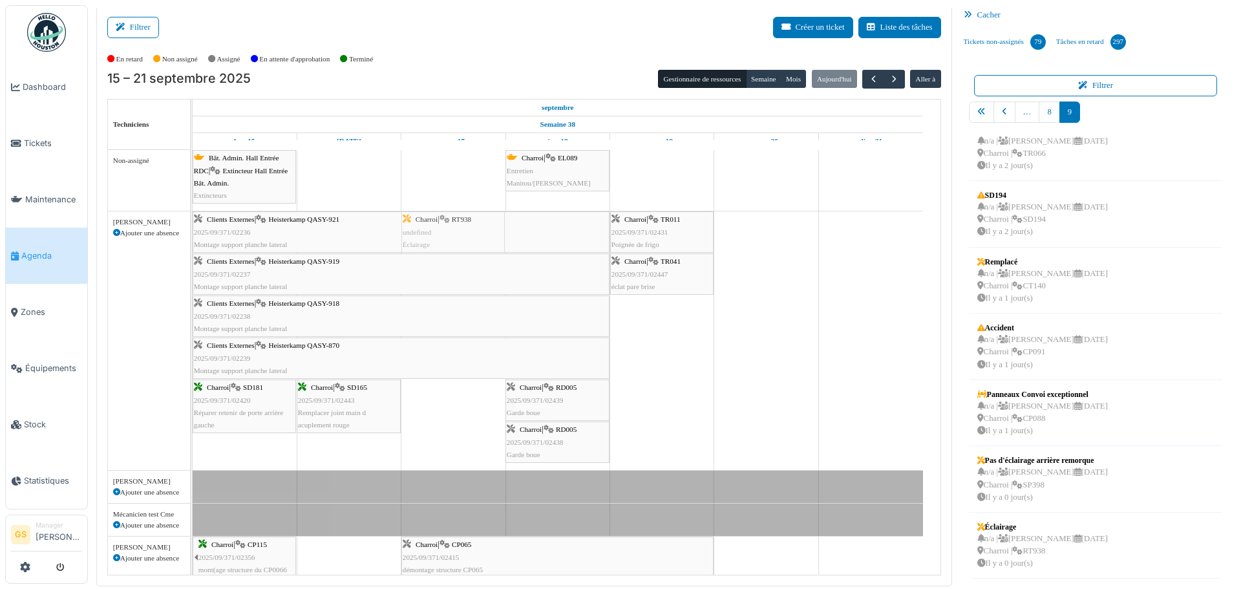
drag, startPoint x: 1031, startPoint y: 556, endPoint x: 476, endPoint y: 417, distance: 572.9
click at [476, 417] on div "Filtrer Créer un ticket Liste des tâches Afficher les tâches non assignées *** …" at bounding box center [664, 296] width 1149 height 580
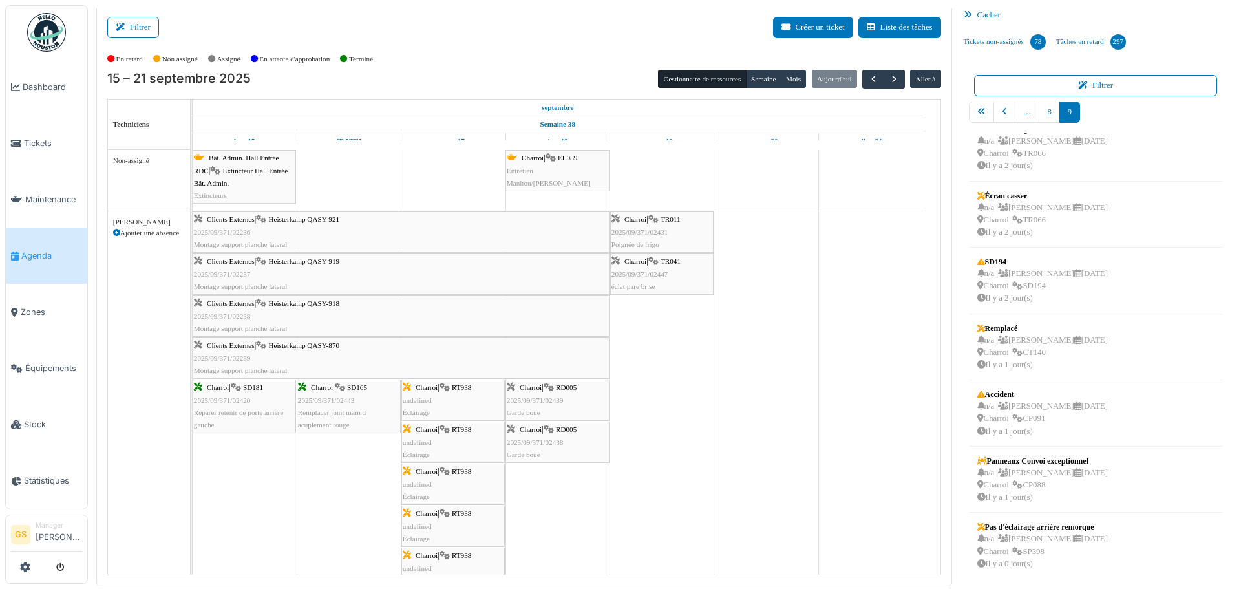
scroll to position [19, 0]
click at [1015, 420] on icon at bounding box center [1017, 418] width 10 height 8
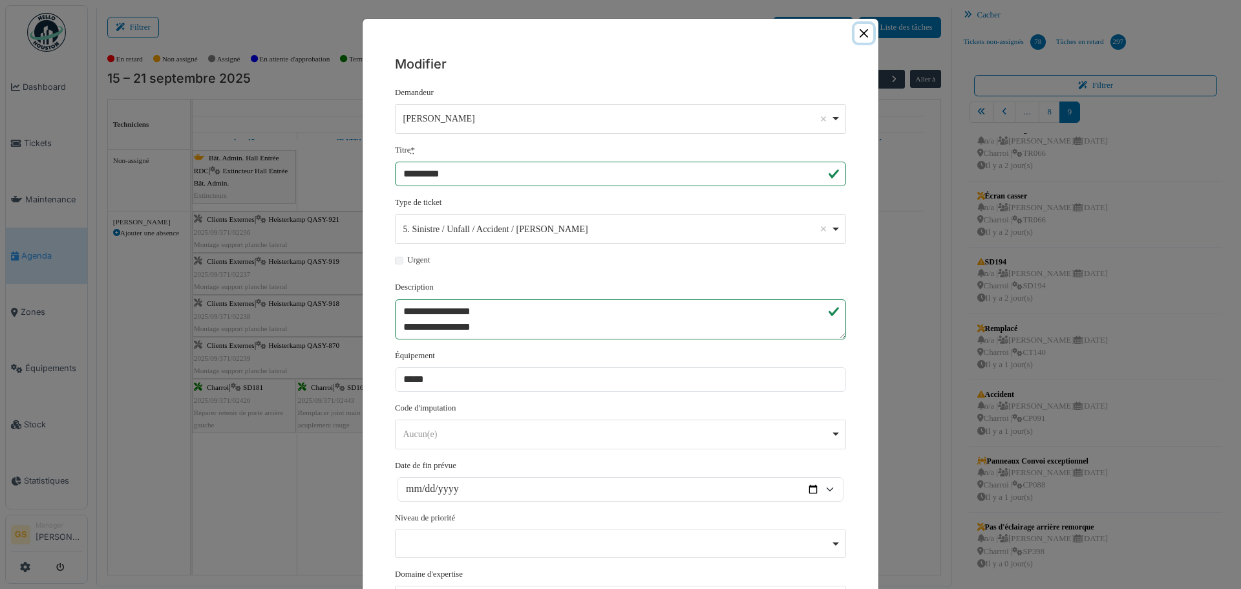
click at [857, 34] on button "Close" at bounding box center [863, 33] width 19 height 19
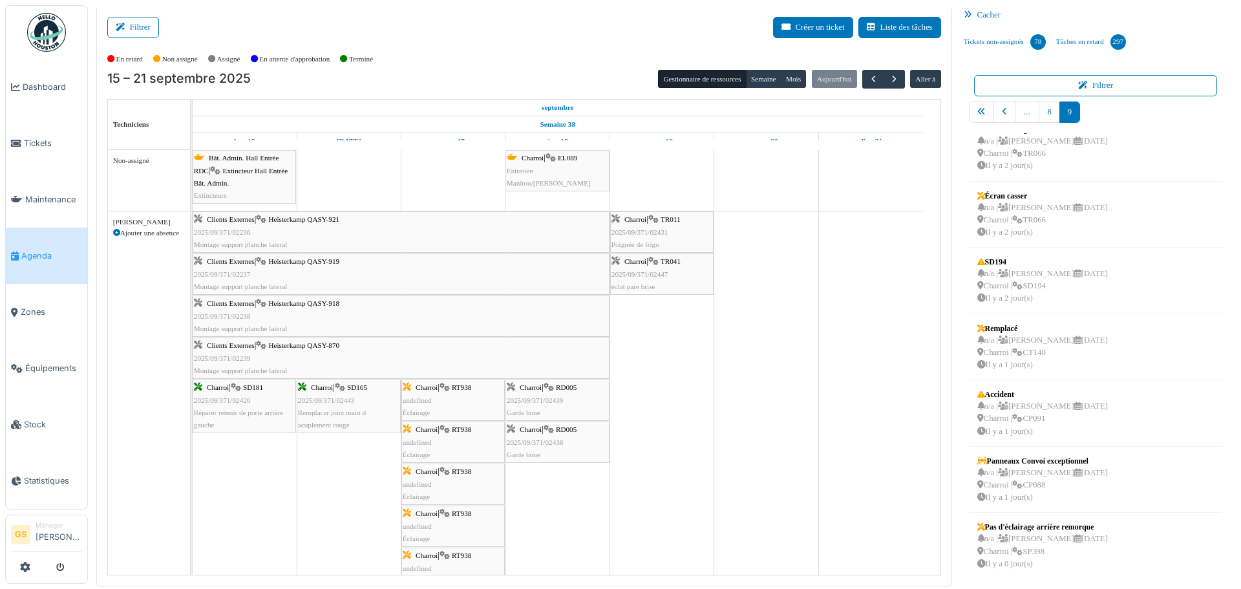
click at [21, 249] on li "Agenda" at bounding box center [46, 255] width 71 height 12
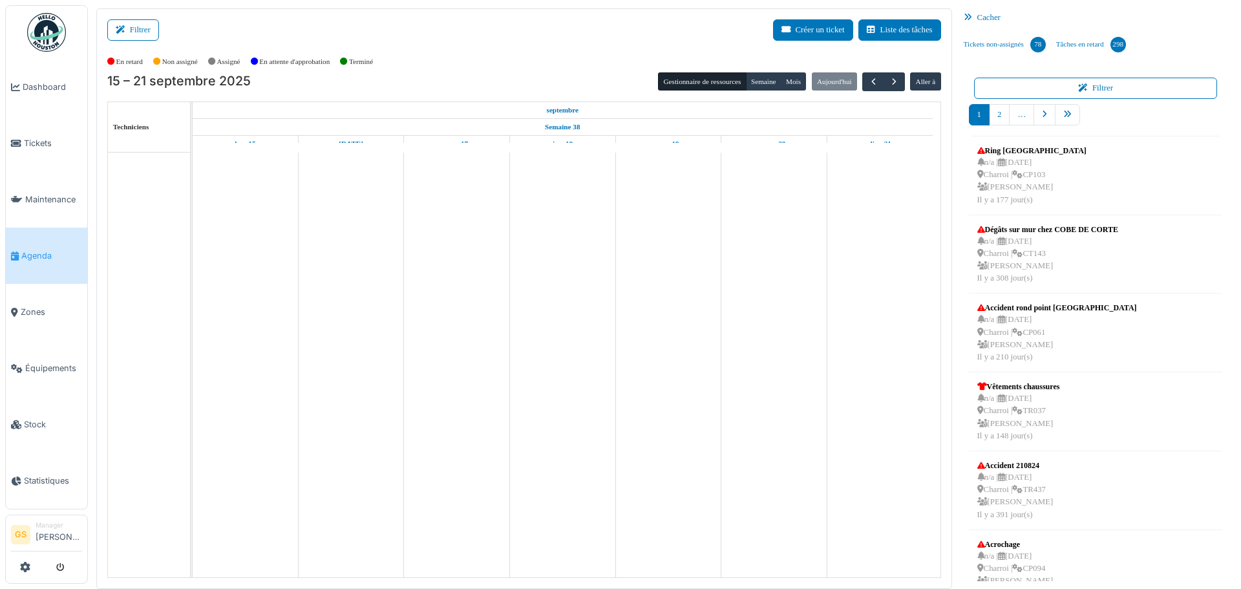
click at [42, 140] on span "Tickets" at bounding box center [53, 143] width 58 height 12
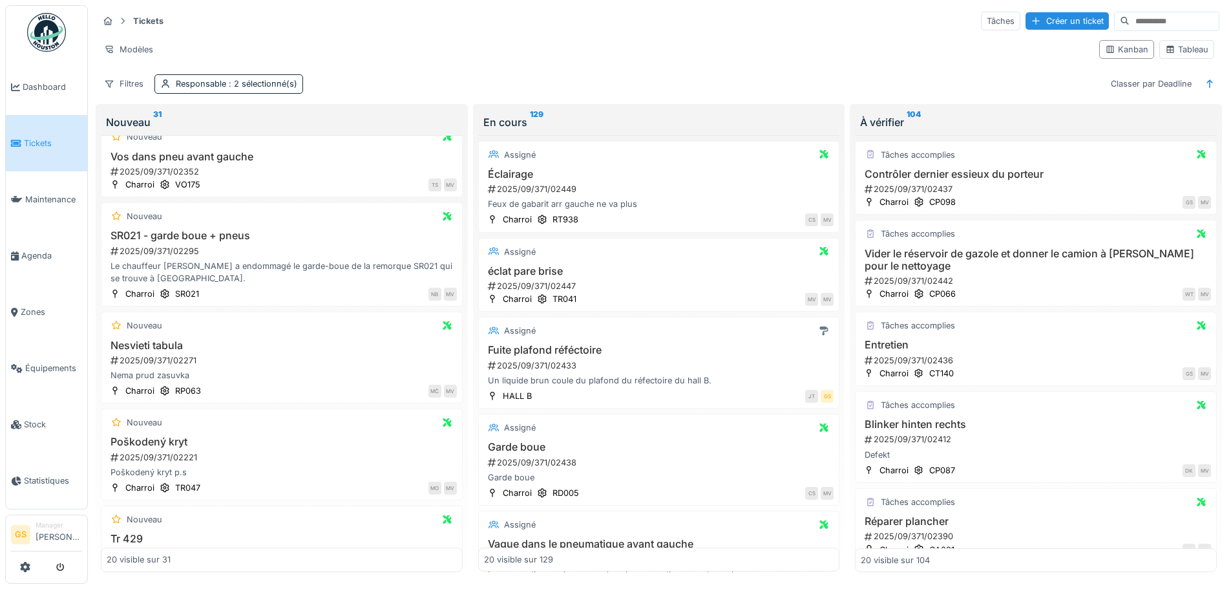
scroll to position [487, 0]
